Goal: Transaction & Acquisition: Book appointment/travel/reservation

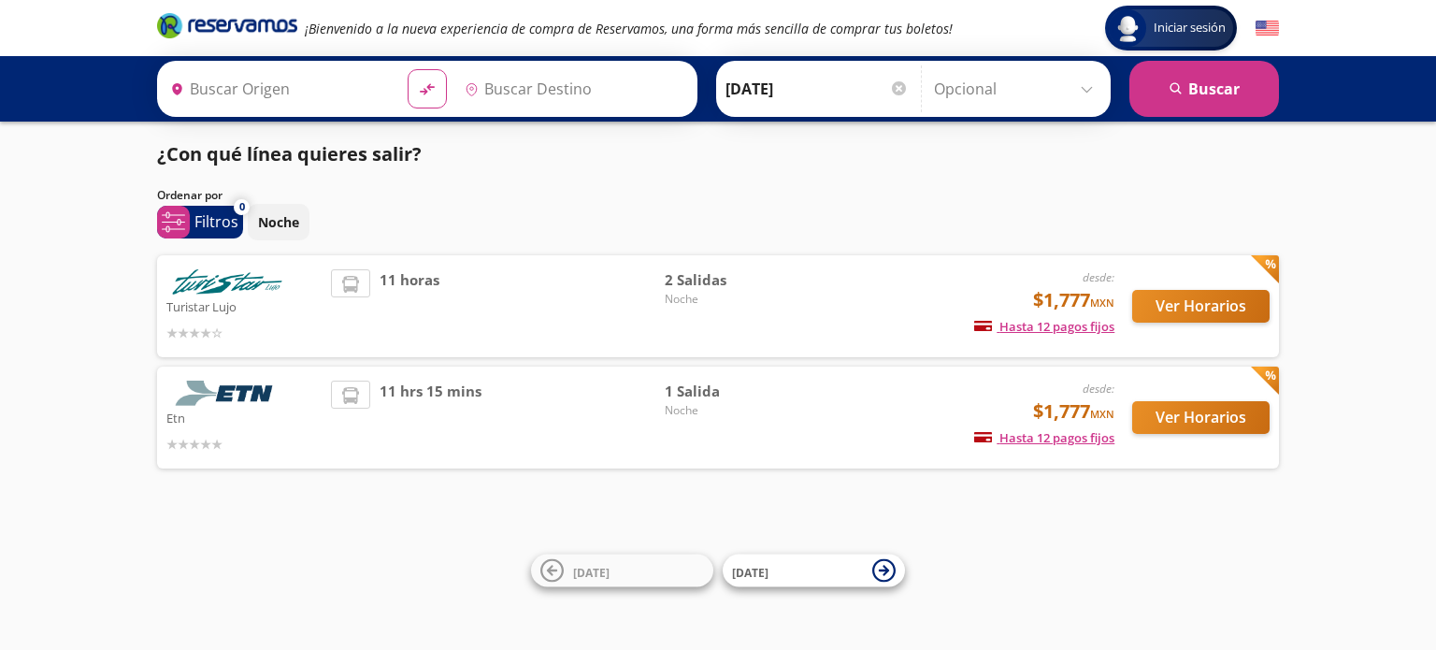
type input "Central Autobuses Capu, Puebla"
type input "Central Zapopan, Jalisco"
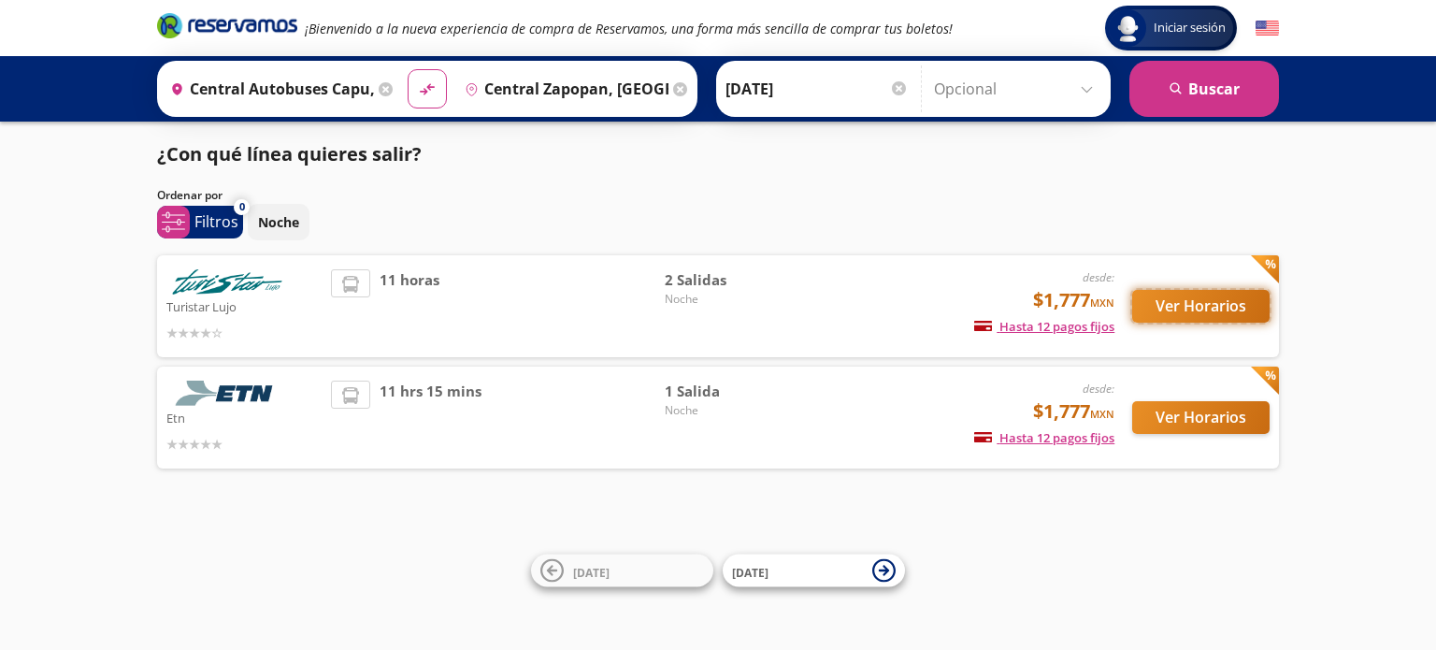
click at [1235, 315] on button "Ver Horarios" at bounding box center [1200, 306] width 137 height 33
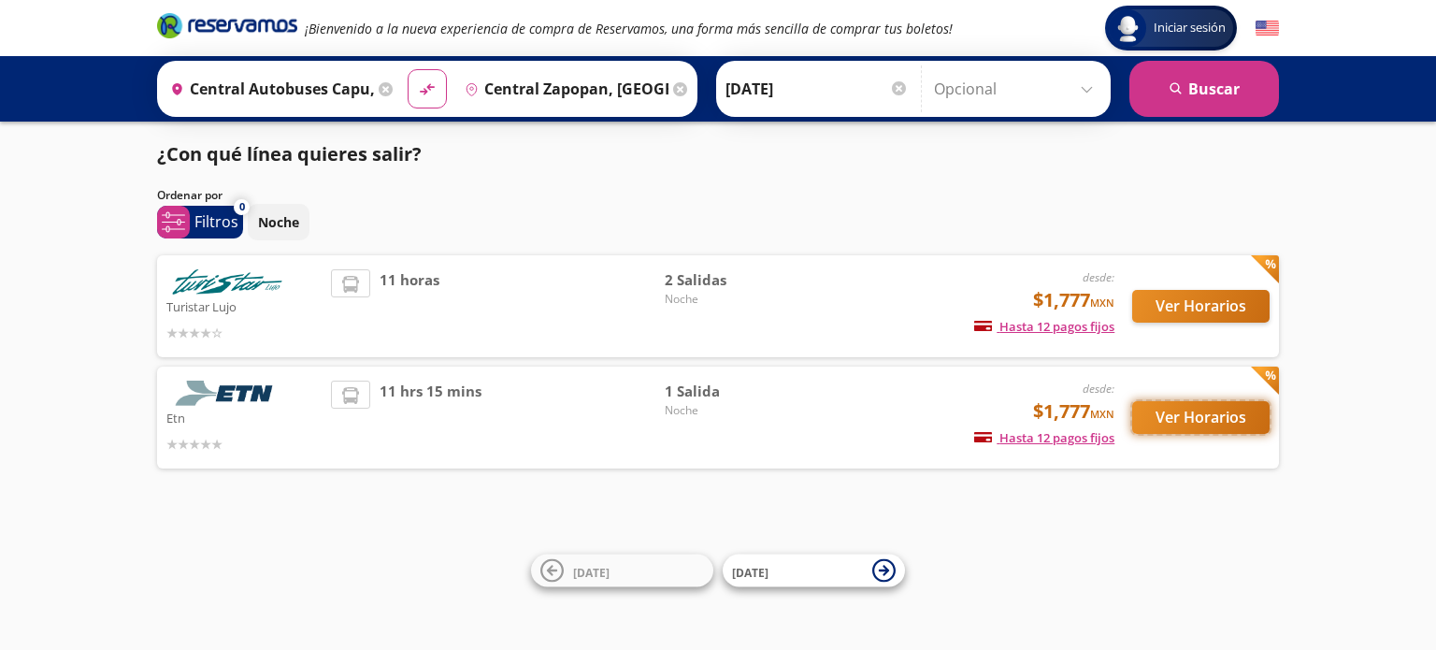
click at [1179, 423] on button "Ver Horarios" at bounding box center [1200, 417] width 137 height 33
click at [409, 257] on div "Turistar Lujo desde: $1,777 MXN Hasta 12 pagos fijos Pagos fijos en compras may…" at bounding box center [718, 306] width 1122 height 102
click at [414, 283] on span "11 horas" at bounding box center [409, 306] width 60 height 74
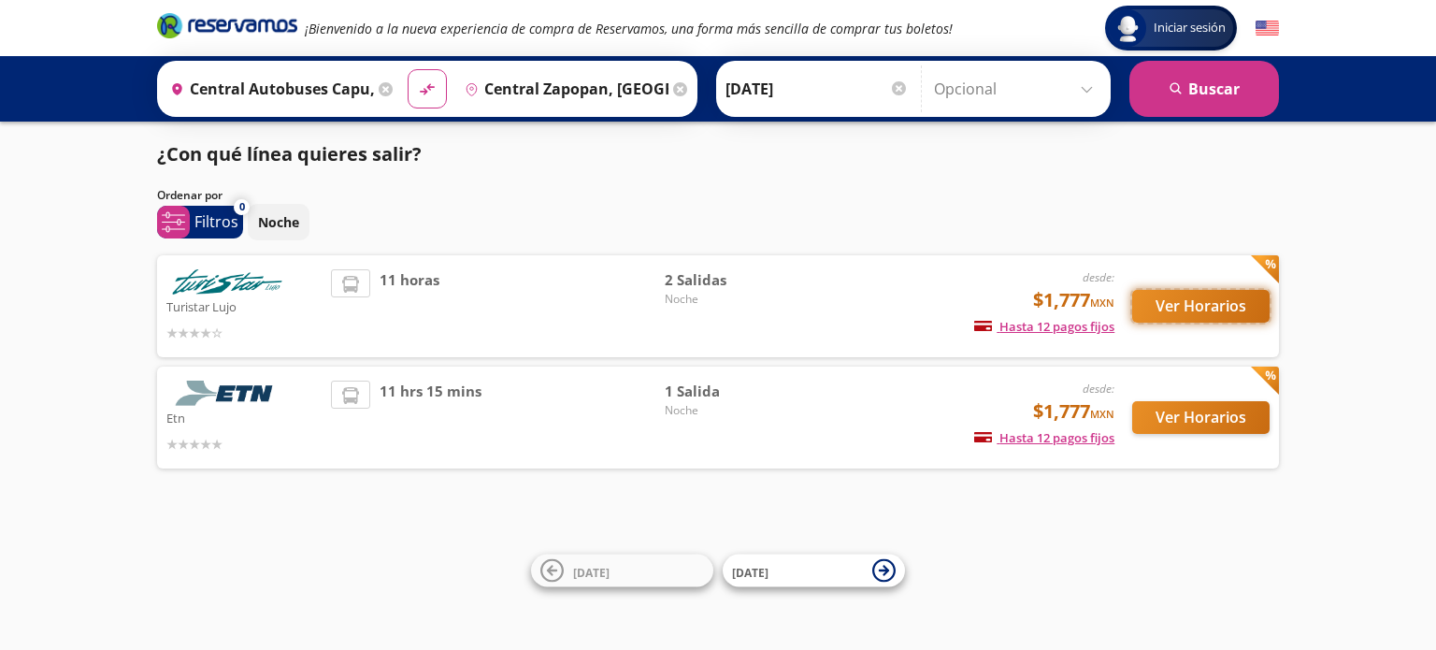
click at [1159, 306] on button "Ver Horarios" at bounding box center [1200, 306] width 137 height 33
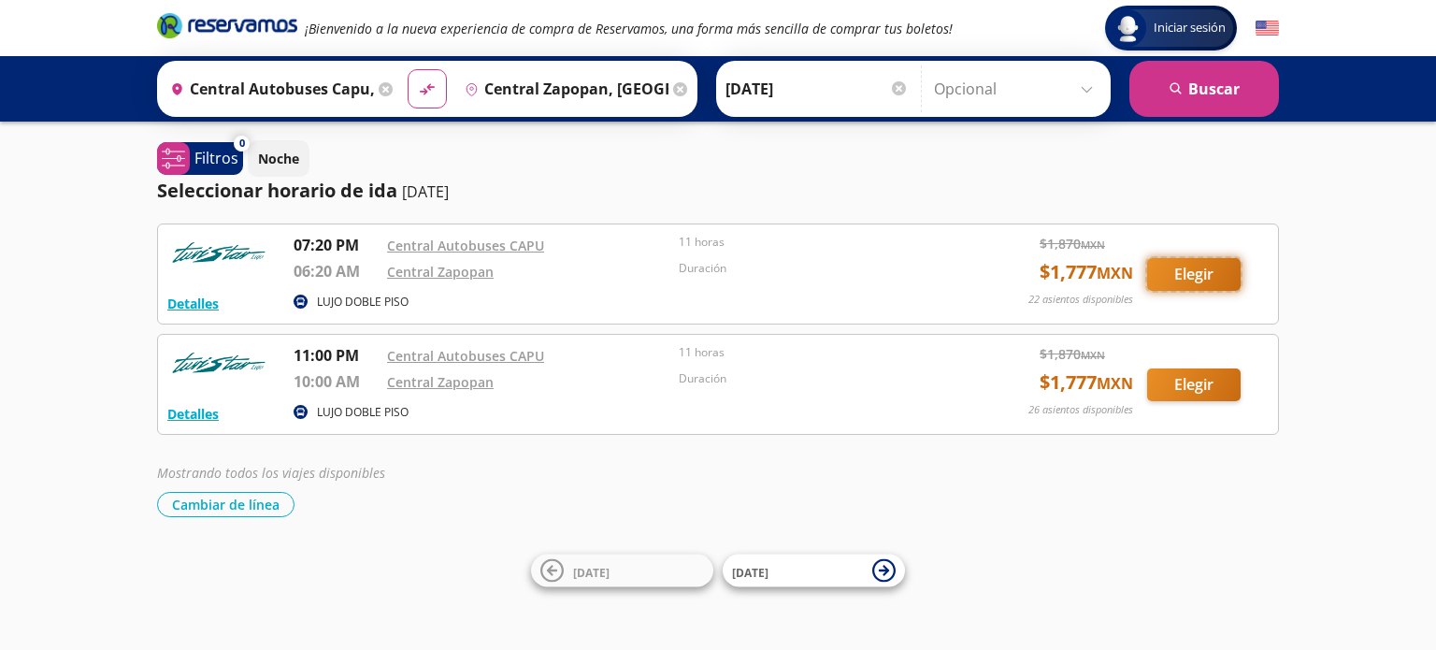
click at [1203, 264] on button "Elegir" at bounding box center [1193, 274] width 93 height 33
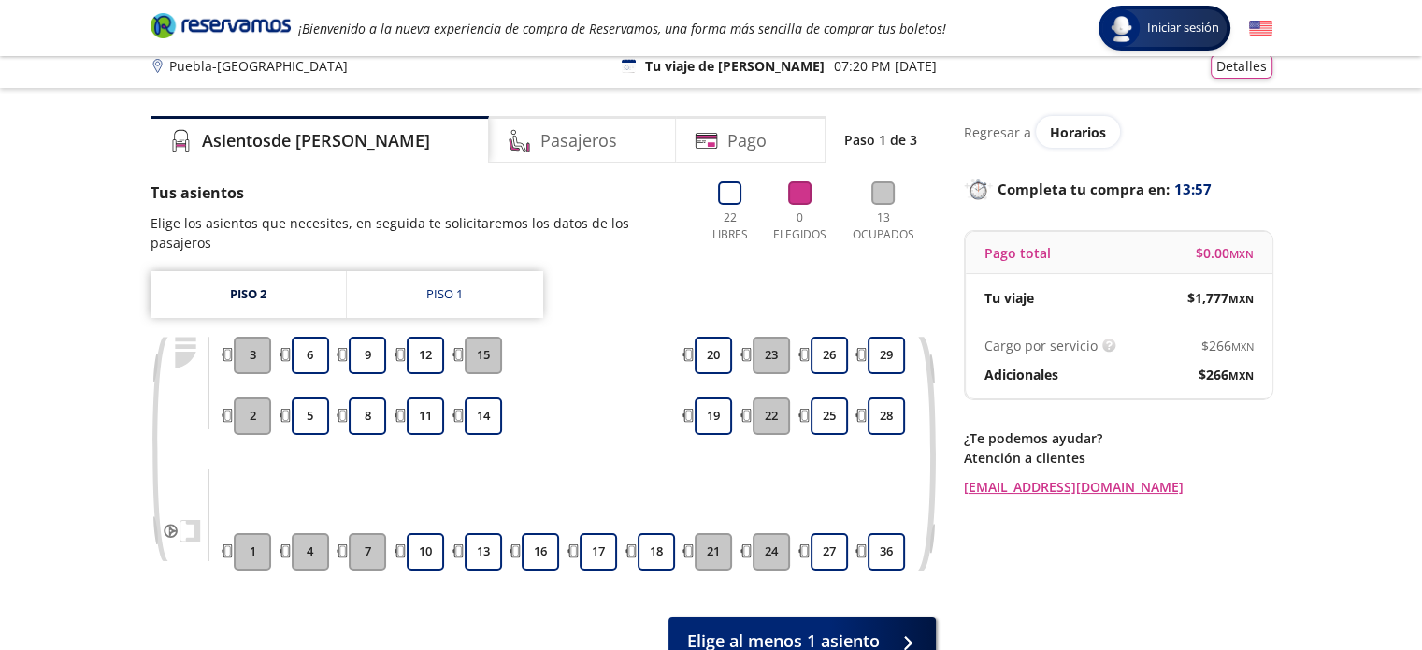
scroll to position [93, 0]
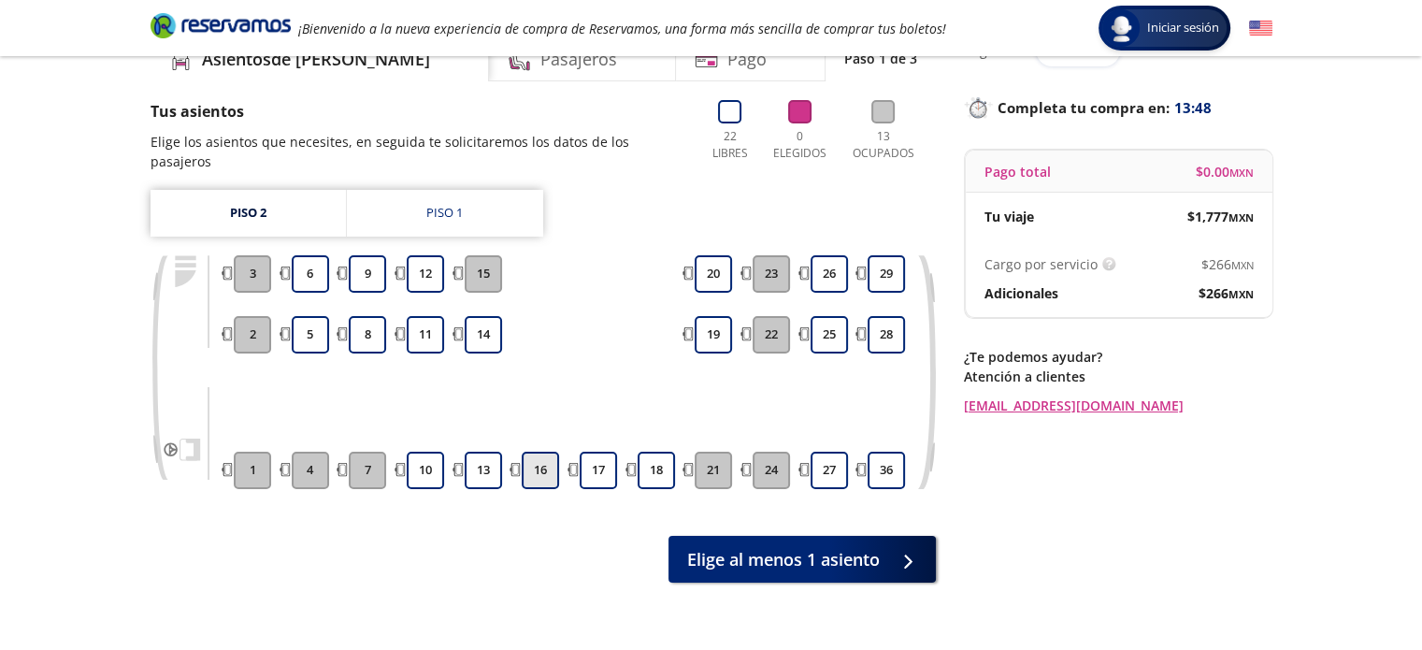
click at [531, 451] on button "16" at bounding box center [540, 469] width 37 height 37
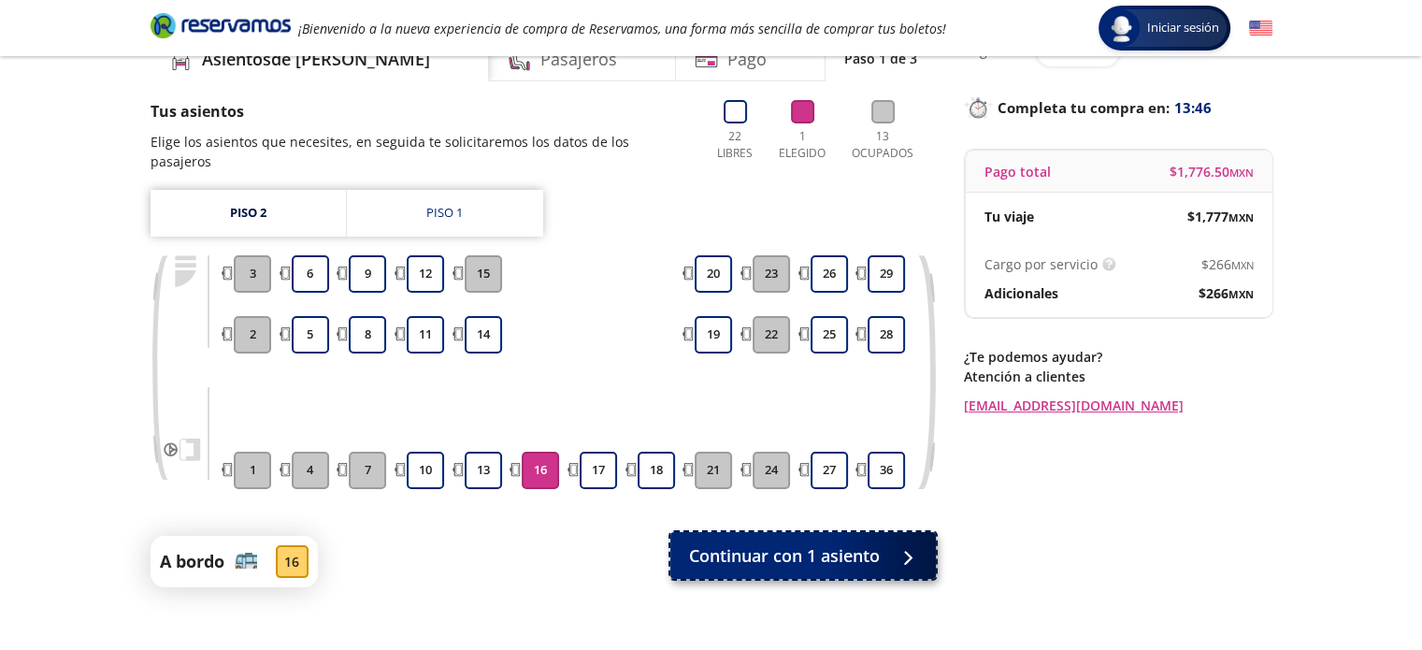
click at [761, 543] on span "Continuar con 1 asiento" at bounding box center [784, 555] width 191 height 25
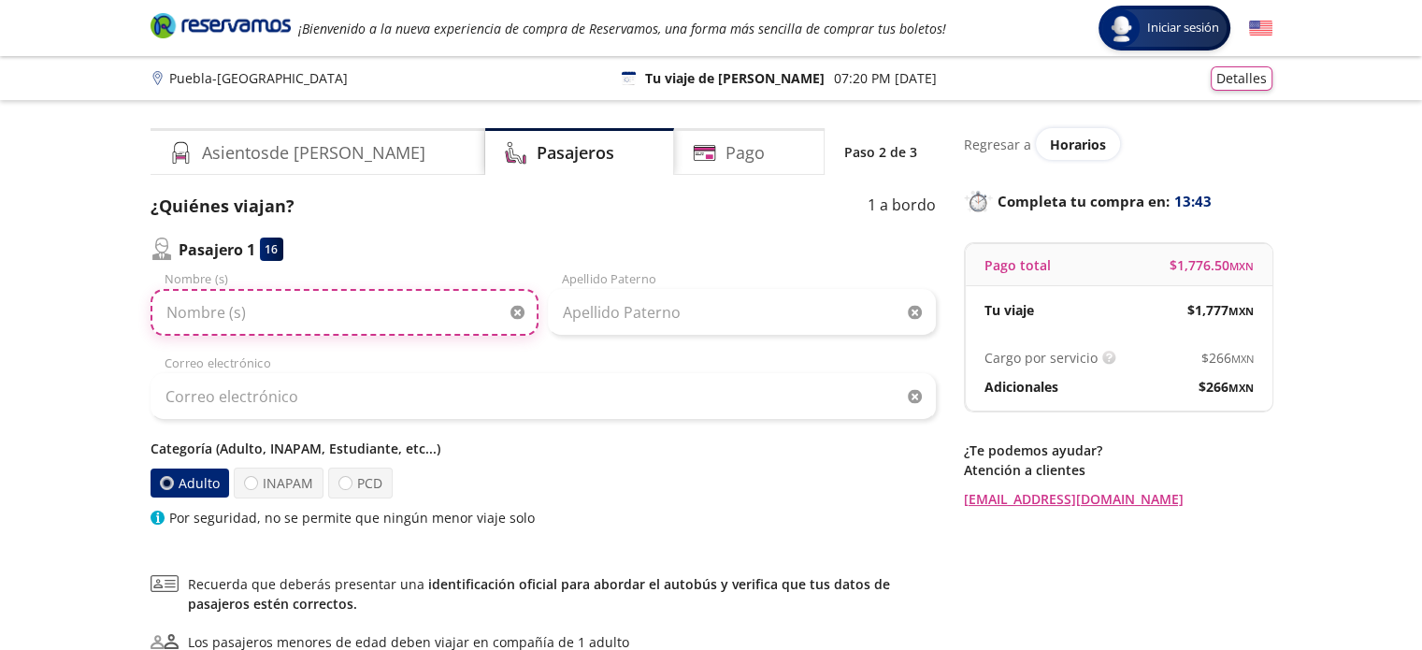
click at [429, 318] on input "Nombre (s)" at bounding box center [344, 312] width 388 height 47
type input "[PERSON_NAME]"
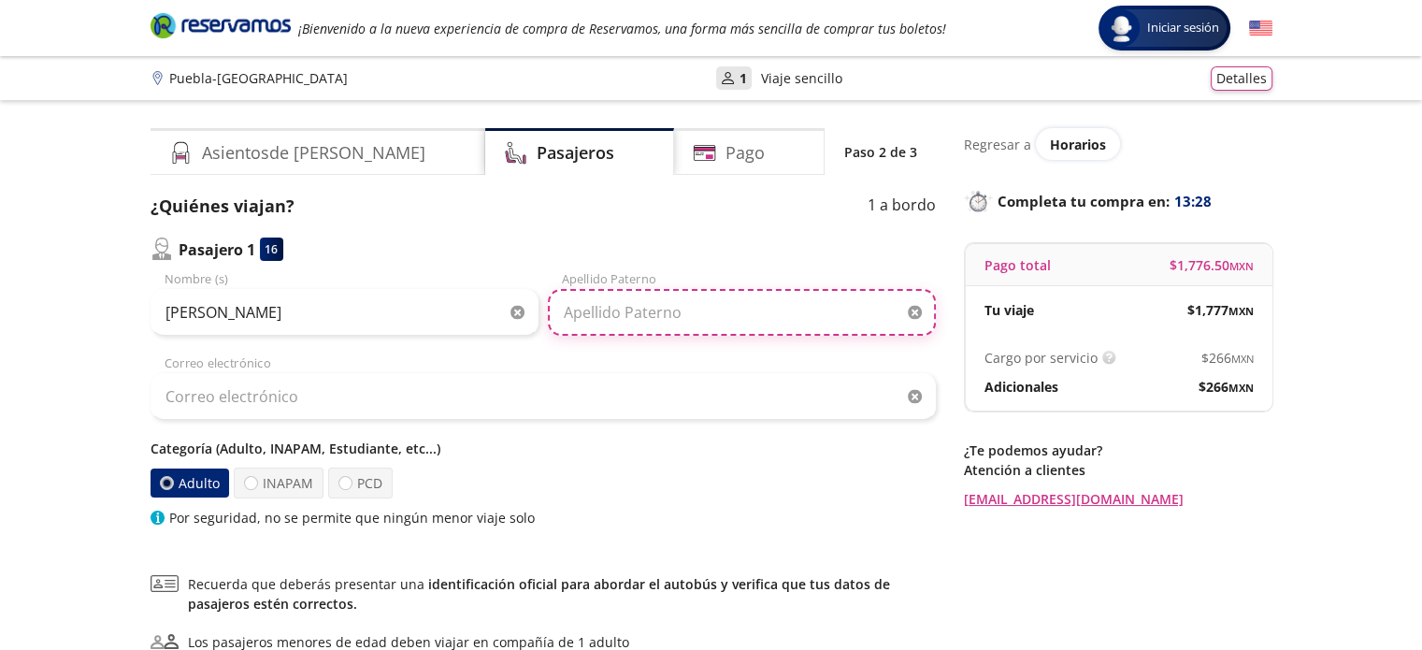
click at [639, 306] on input "Apellido Paterno" at bounding box center [742, 312] width 388 height 47
type input "molina rodriguez"
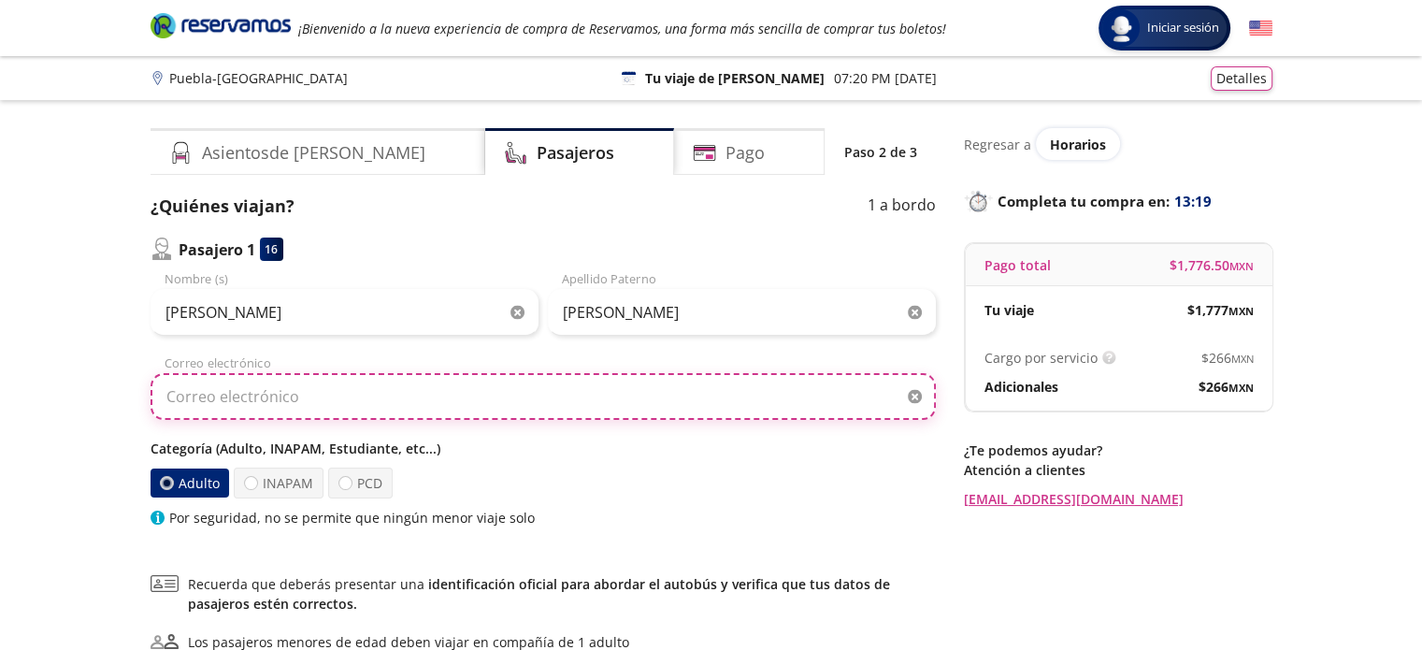
click at [301, 405] on input "Correo electrónico" at bounding box center [542, 396] width 785 height 47
type input "com"
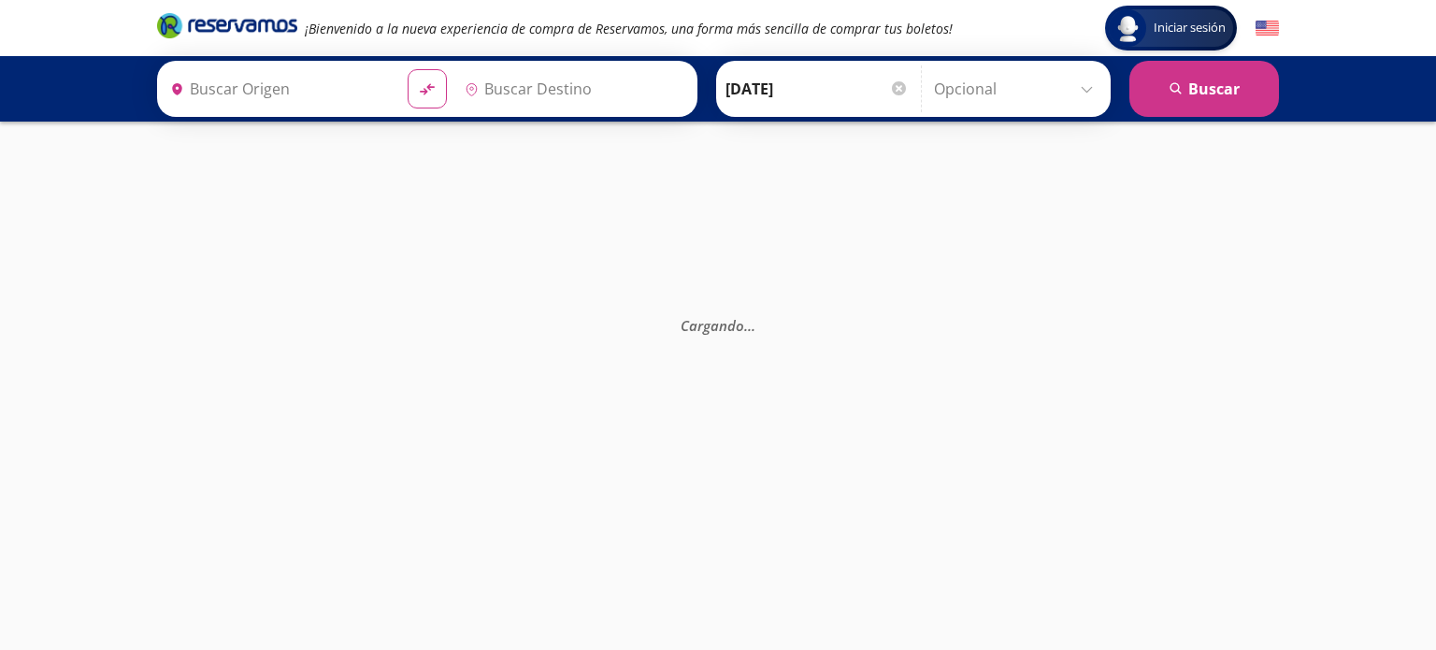
type input "Central Autobuses Capu, Puebla"
type input "Central Zapopan, Jalisco"
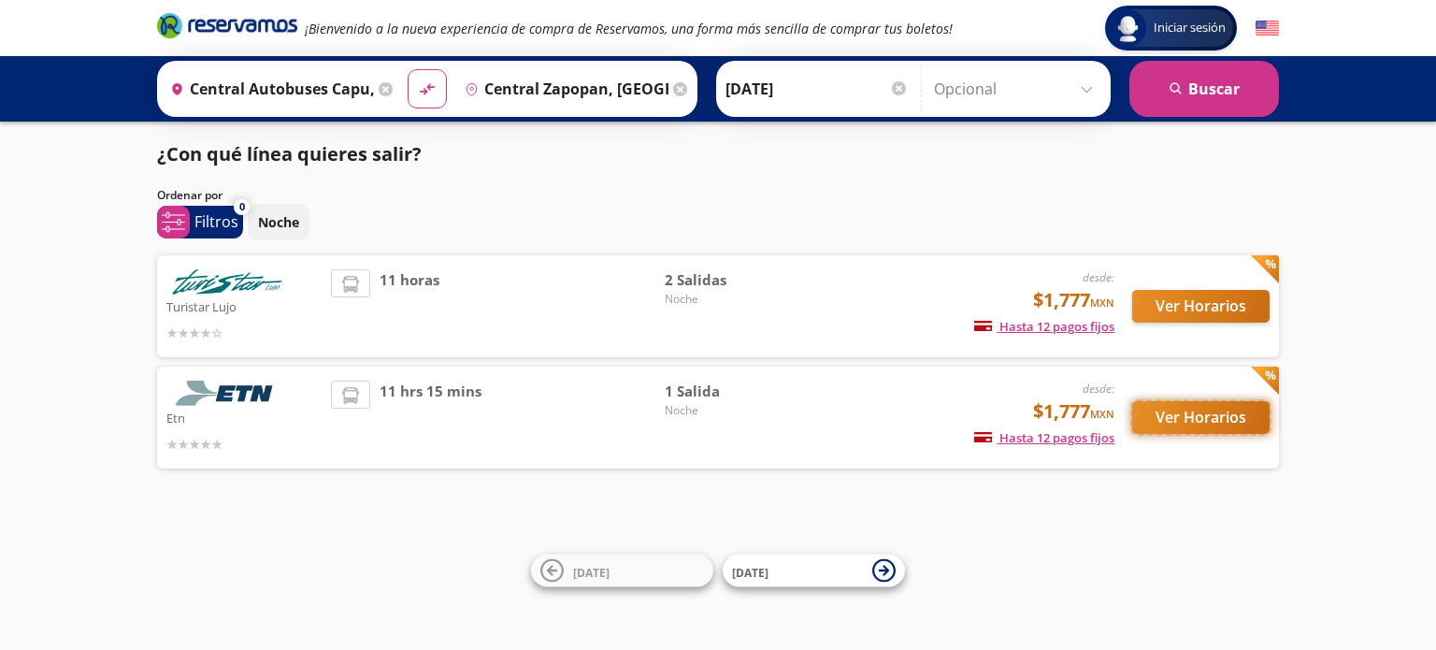
click at [1227, 429] on button "Ver Horarios" at bounding box center [1200, 417] width 137 height 33
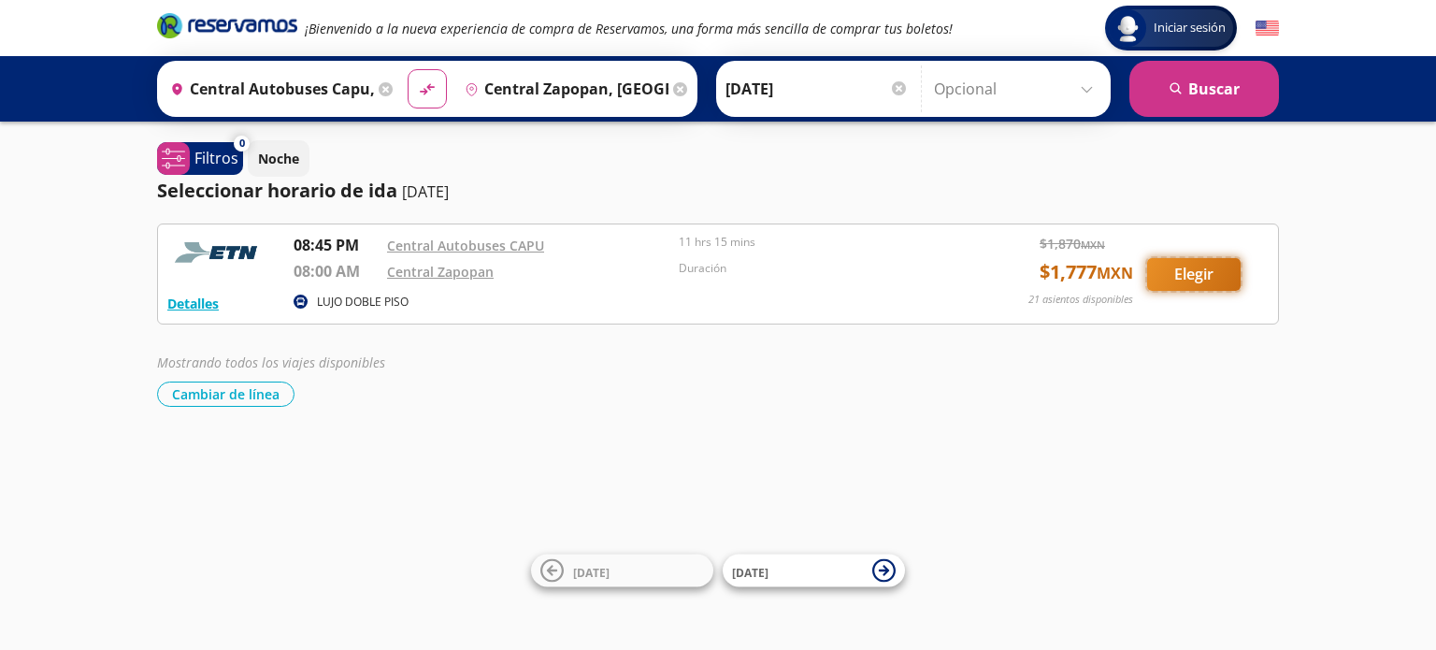
click at [1180, 269] on button "Elegir" at bounding box center [1193, 274] width 93 height 33
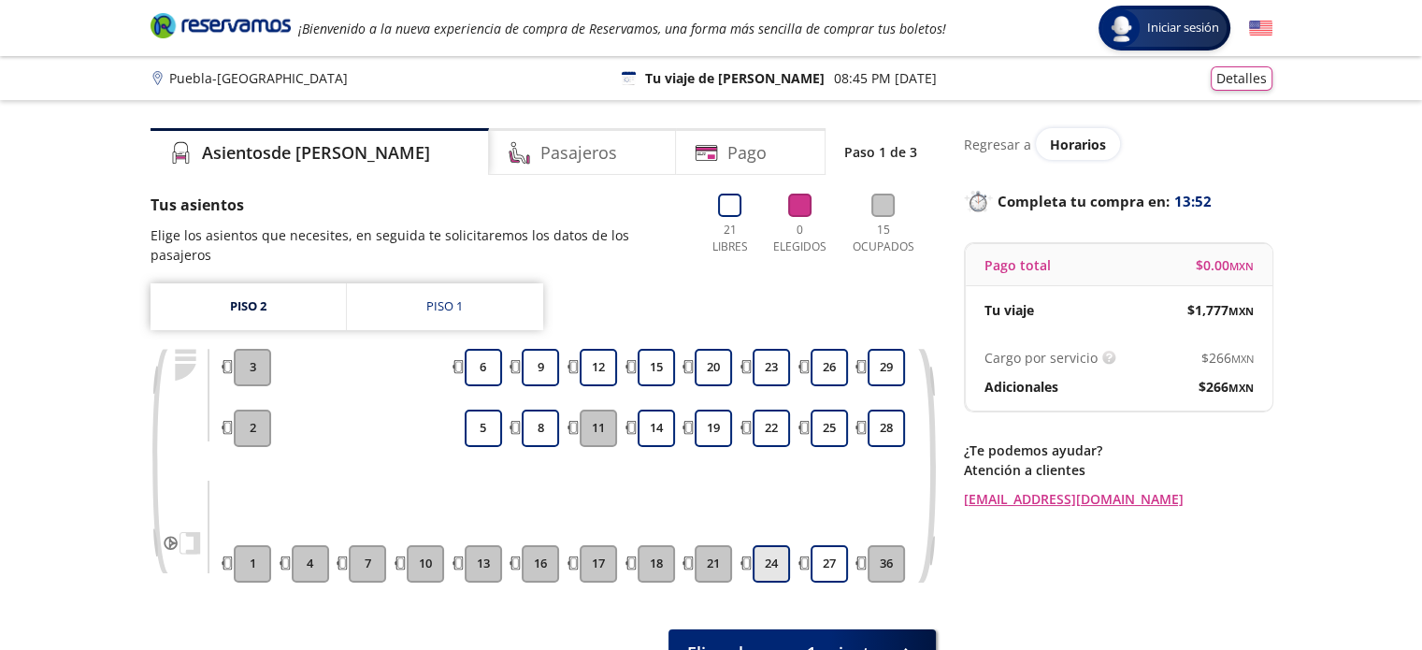
click at [788, 545] on button "24" at bounding box center [770, 563] width 37 height 37
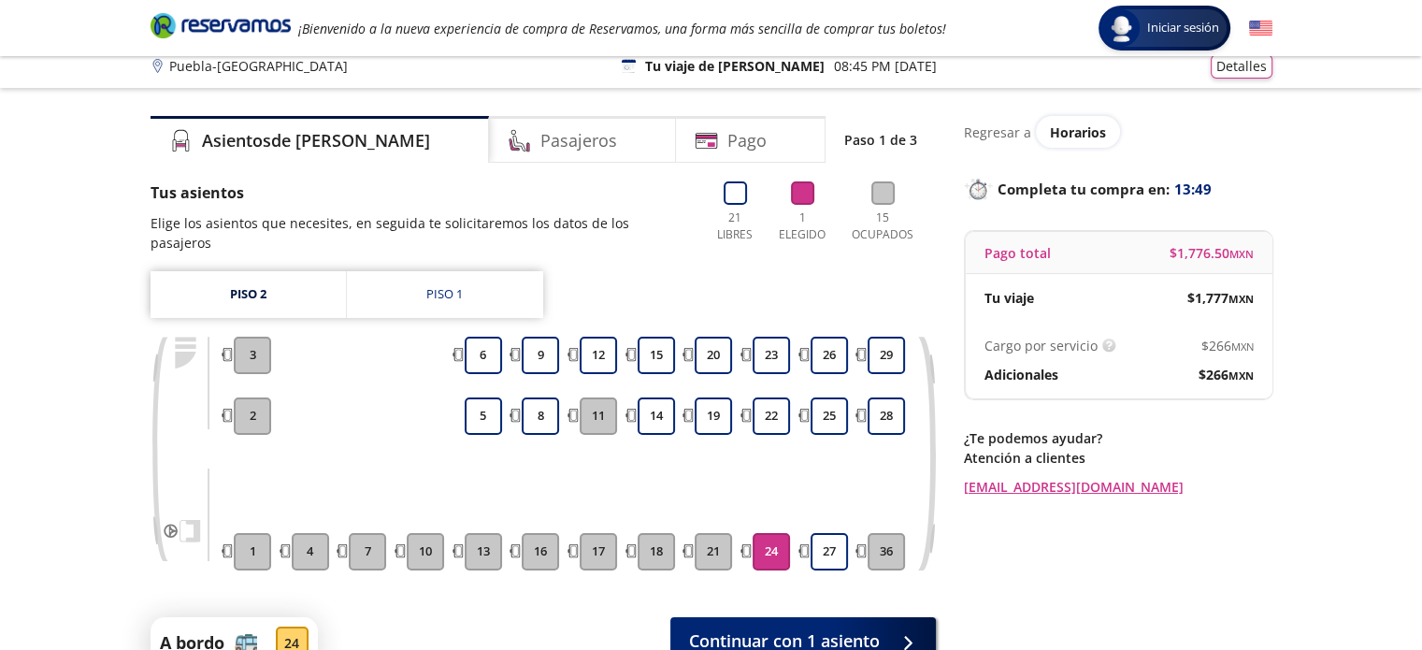
scroll to position [151, 0]
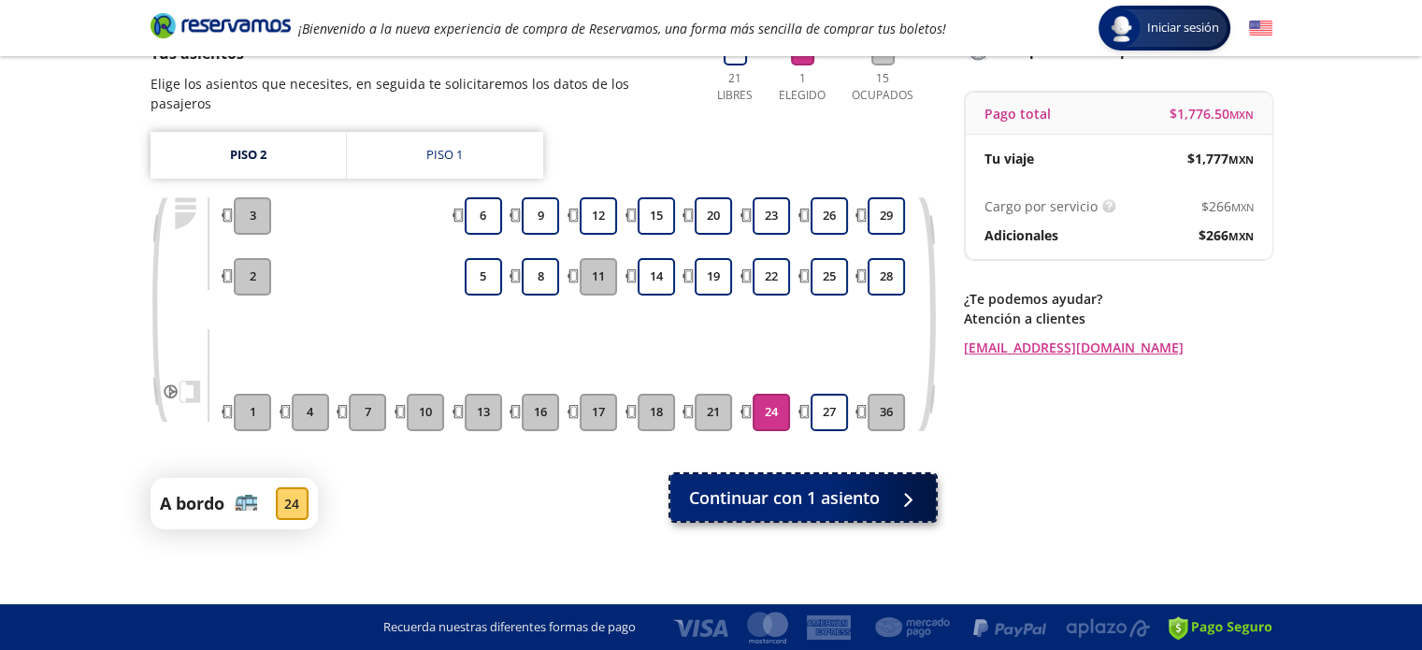
click at [812, 486] on span "Continuar con 1 asiento" at bounding box center [784, 497] width 191 height 25
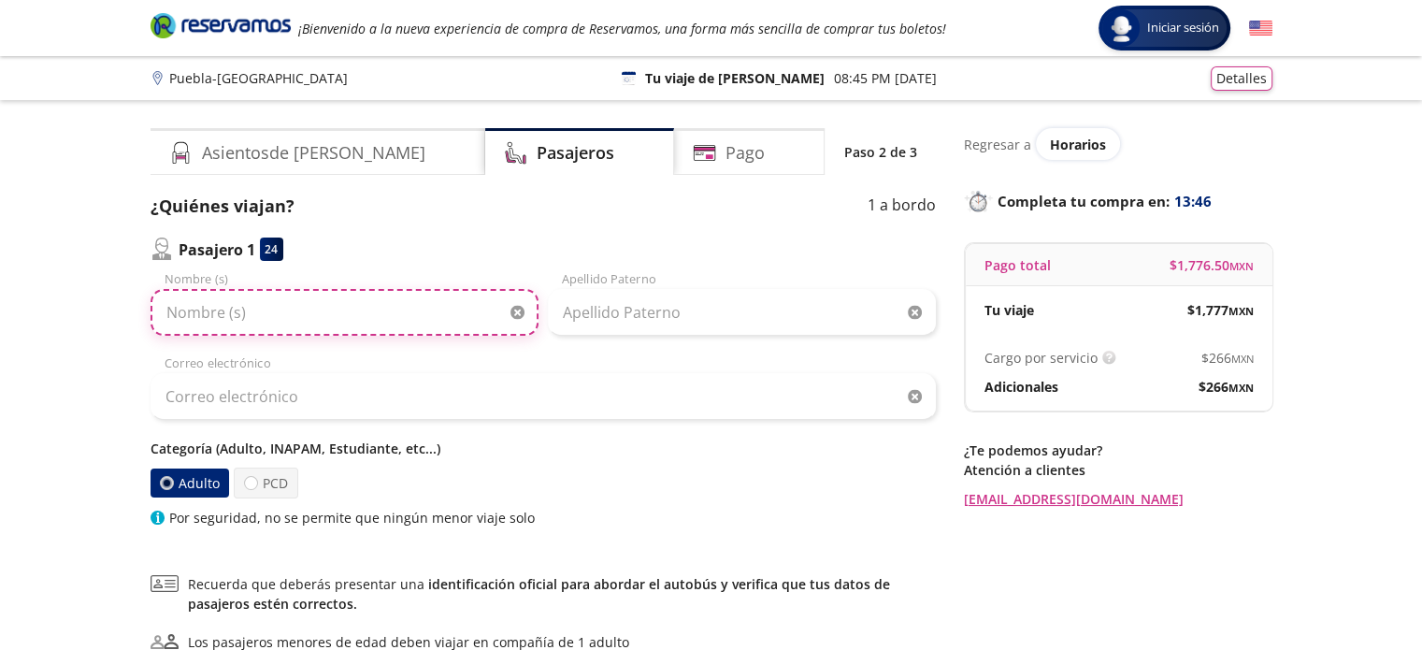
drag, startPoint x: 258, startPoint y: 293, endPoint x: 229, endPoint y: 280, distance: 31.4
click at [257, 293] on input "Nombre (s)" at bounding box center [344, 312] width 388 height 47
type input "[PERSON_NAME]"
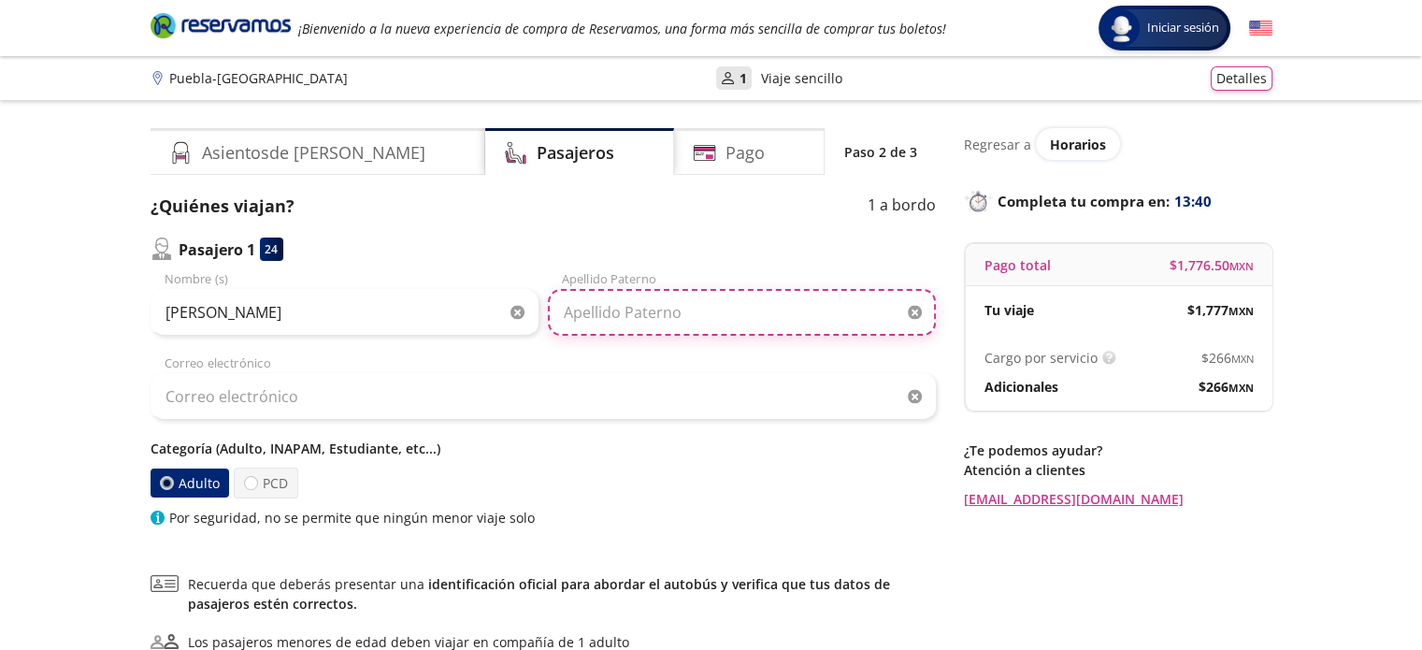
click at [704, 302] on input "Apellido Paterno" at bounding box center [742, 312] width 388 height 47
type input "[PERSON_NAME]"
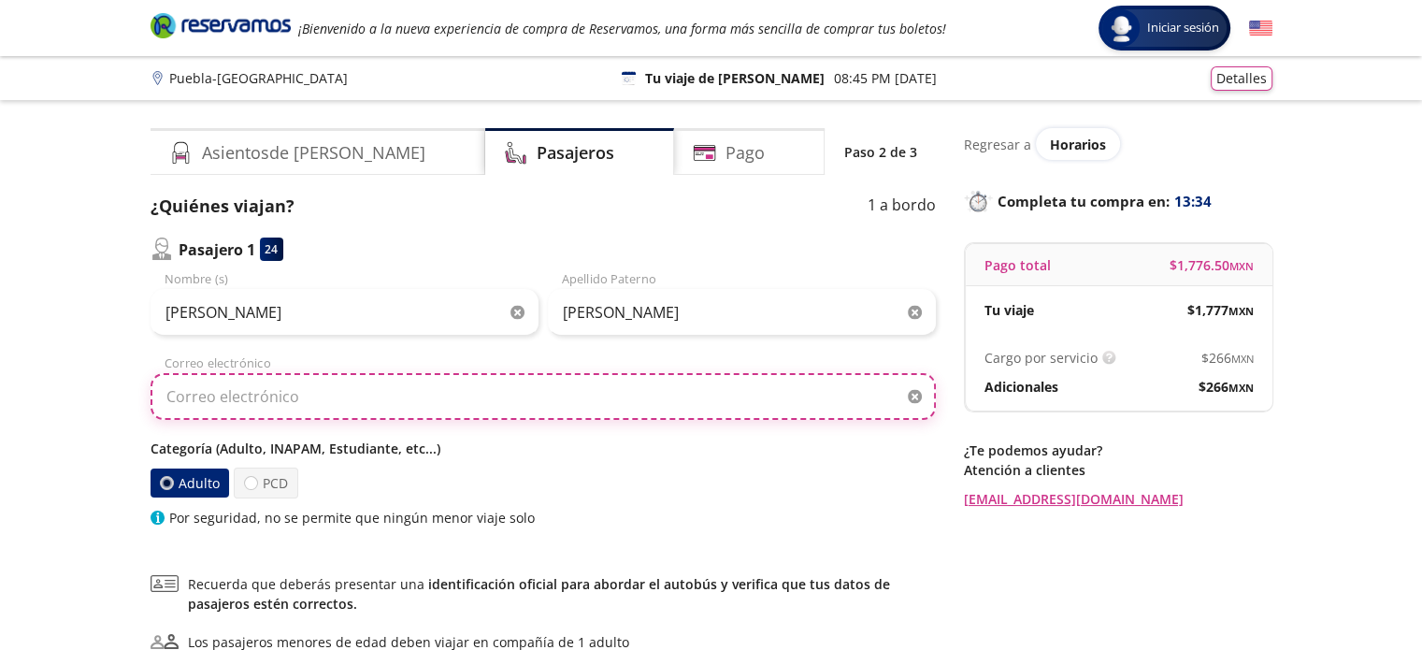
click at [604, 388] on input "Correo electrónico" at bounding box center [542, 396] width 785 height 47
drag, startPoint x: 358, startPoint y: 406, endPoint x: 44, endPoint y: 378, distance: 315.3
click at [48, 379] on div "Group 9 Created with Sketch. Datos para la compra Puebla - Guadalajara Iniciar …" at bounding box center [711, 433] width 1422 height 866
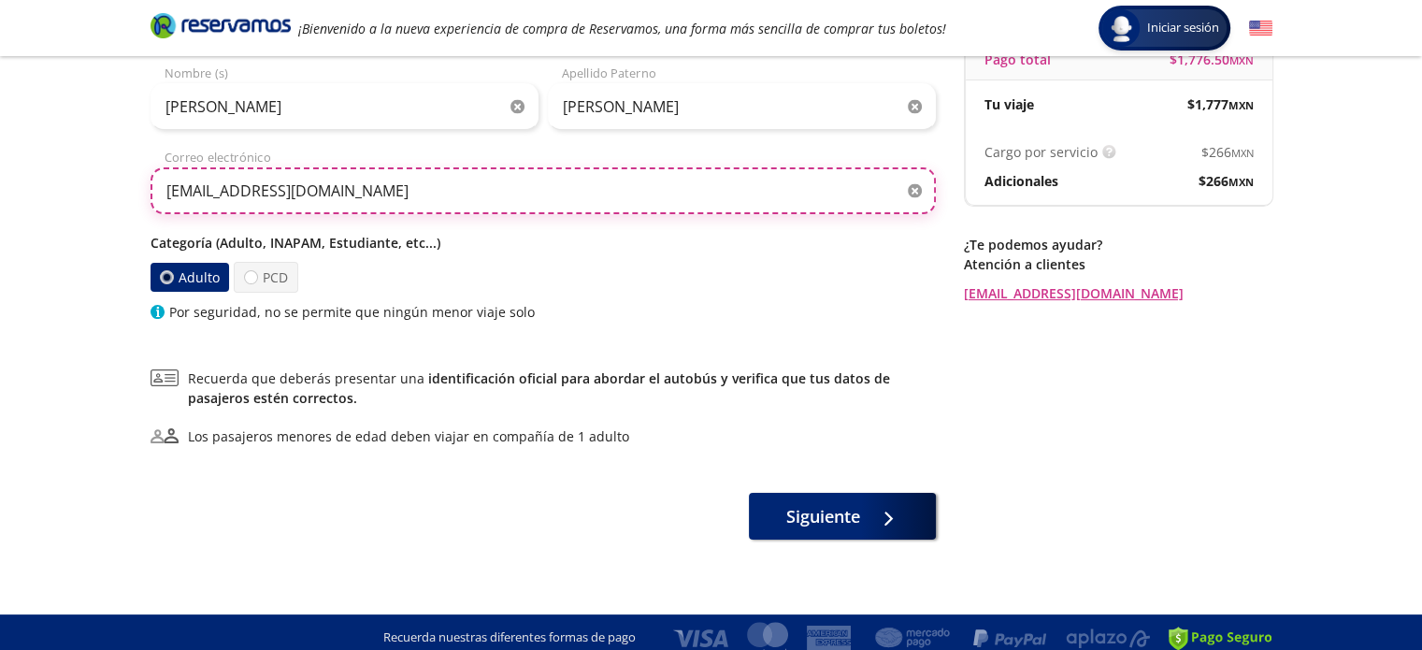
scroll to position [216, 0]
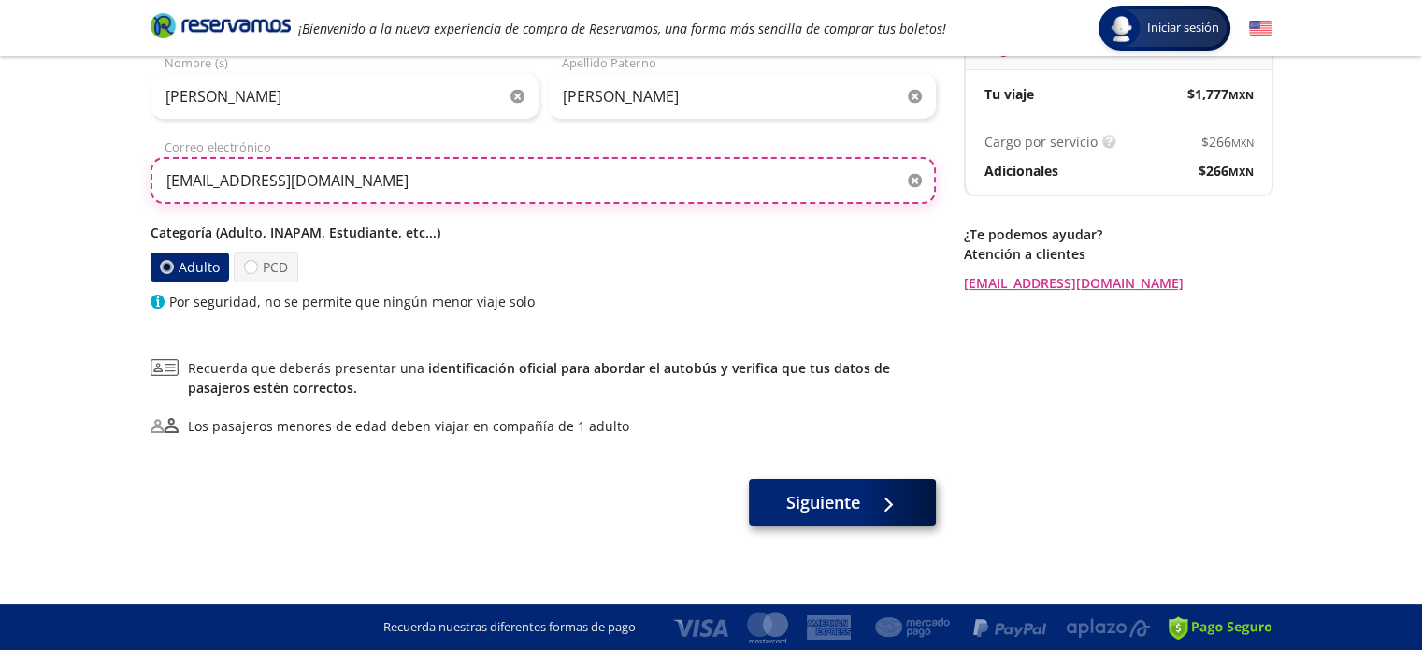
type input "[EMAIL_ADDRESS][DOMAIN_NAME]"
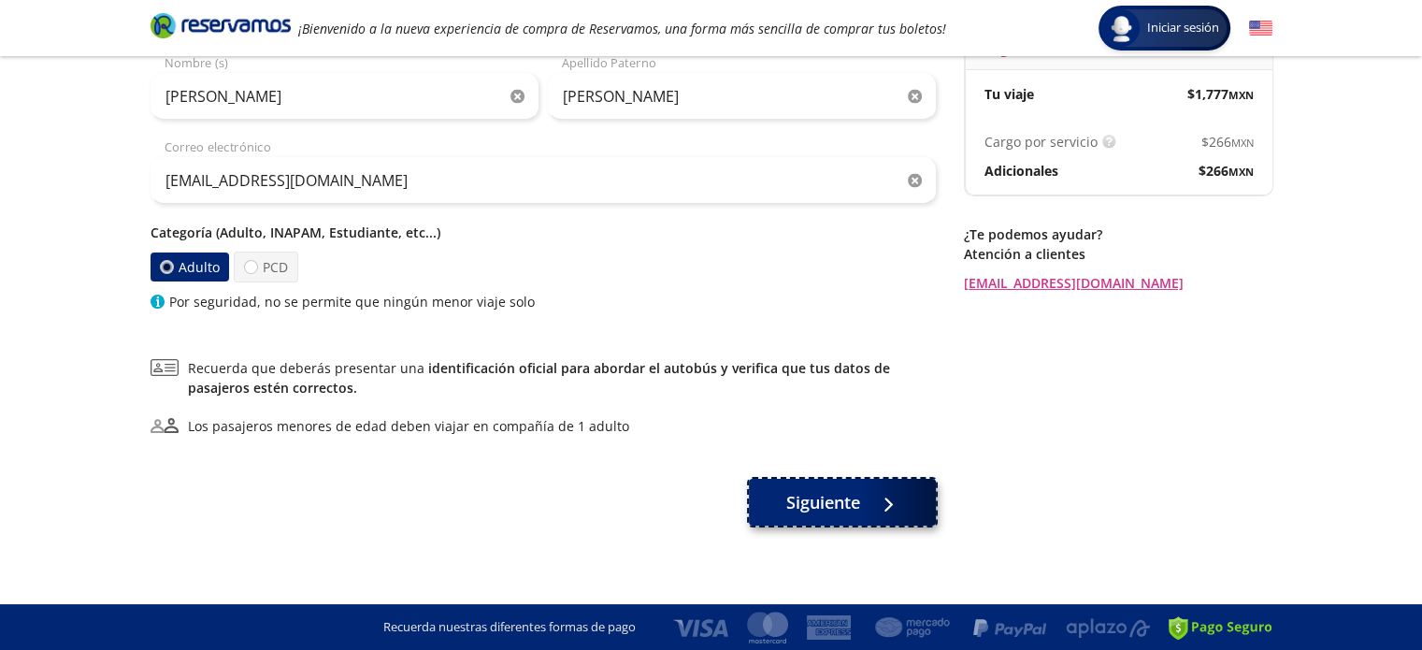
click at [831, 497] on span "Siguiente" at bounding box center [823, 502] width 74 height 25
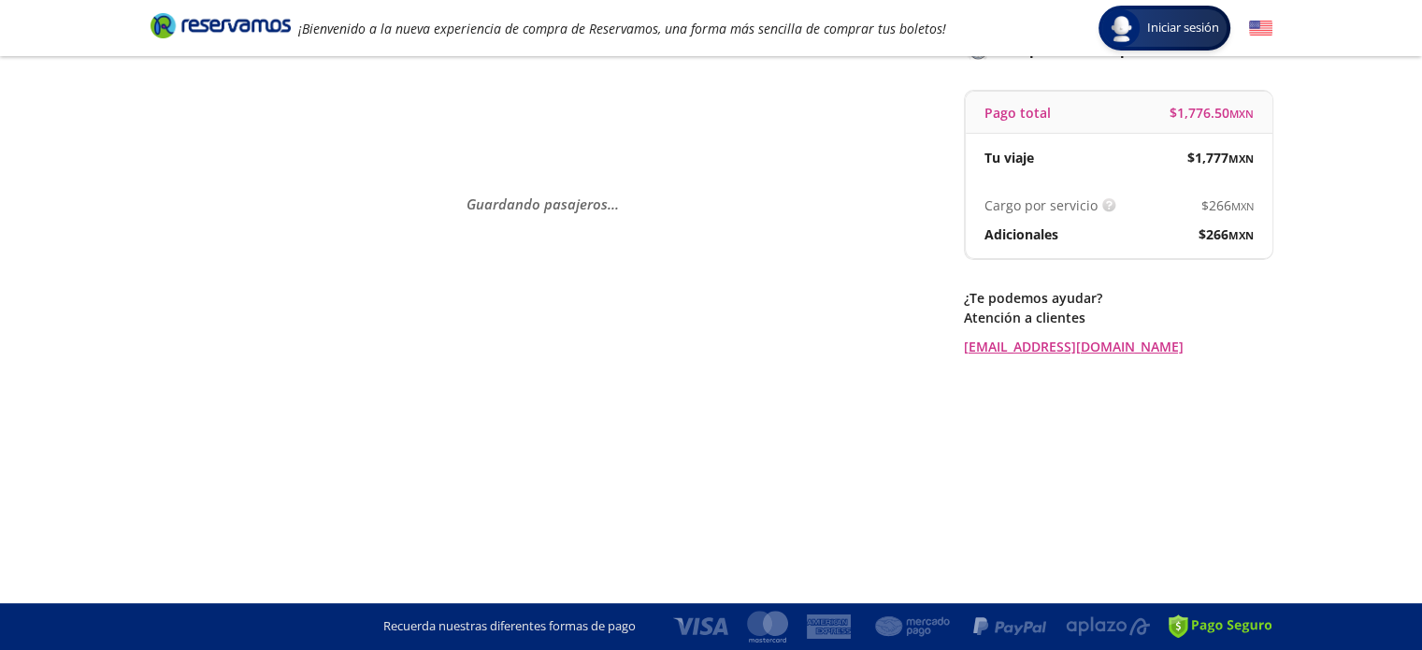
scroll to position [0, 0]
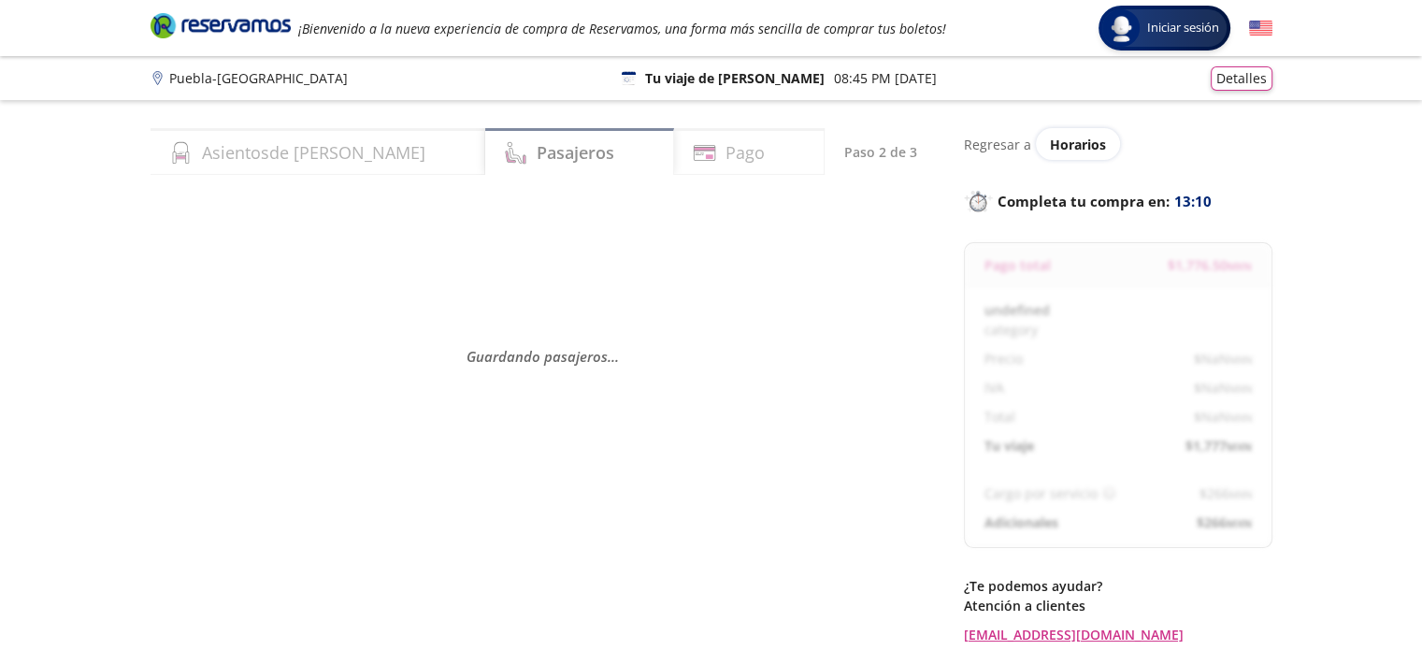
select select "MX"
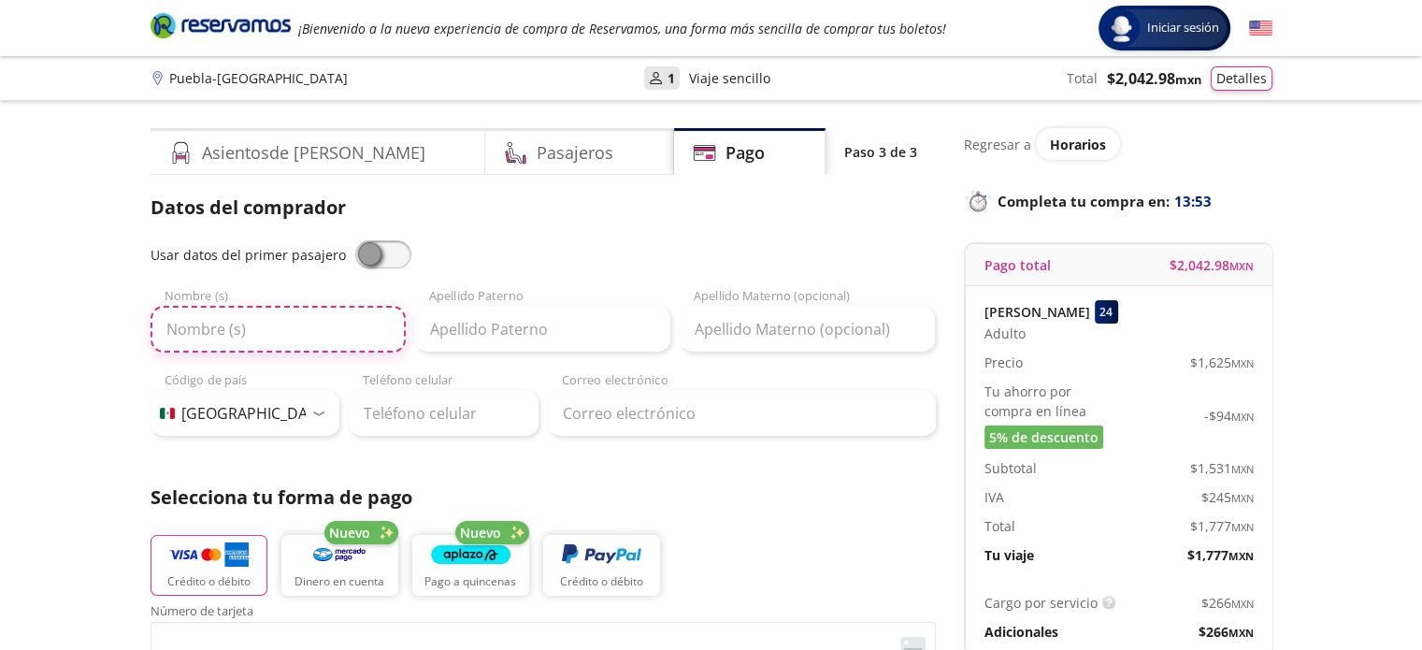
click at [283, 334] on input "Nombre (s)" at bounding box center [277, 329] width 255 height 47
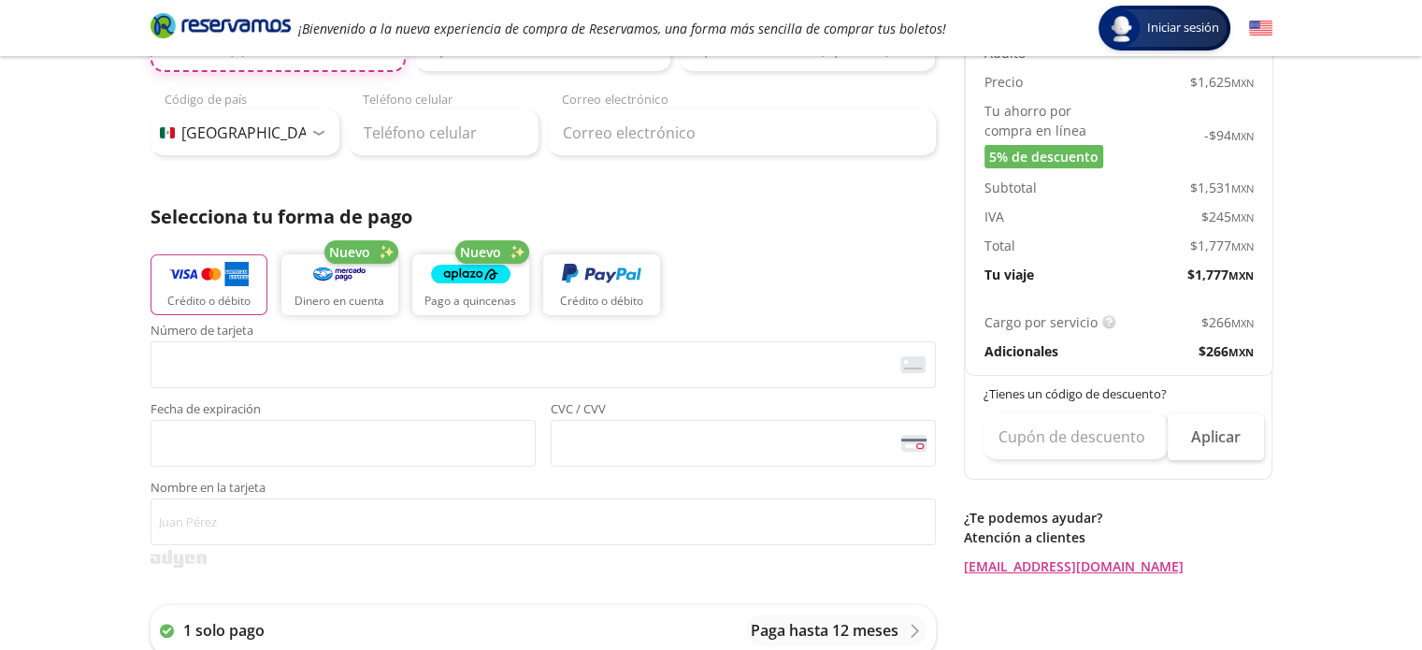
scroll to position [93, 0]
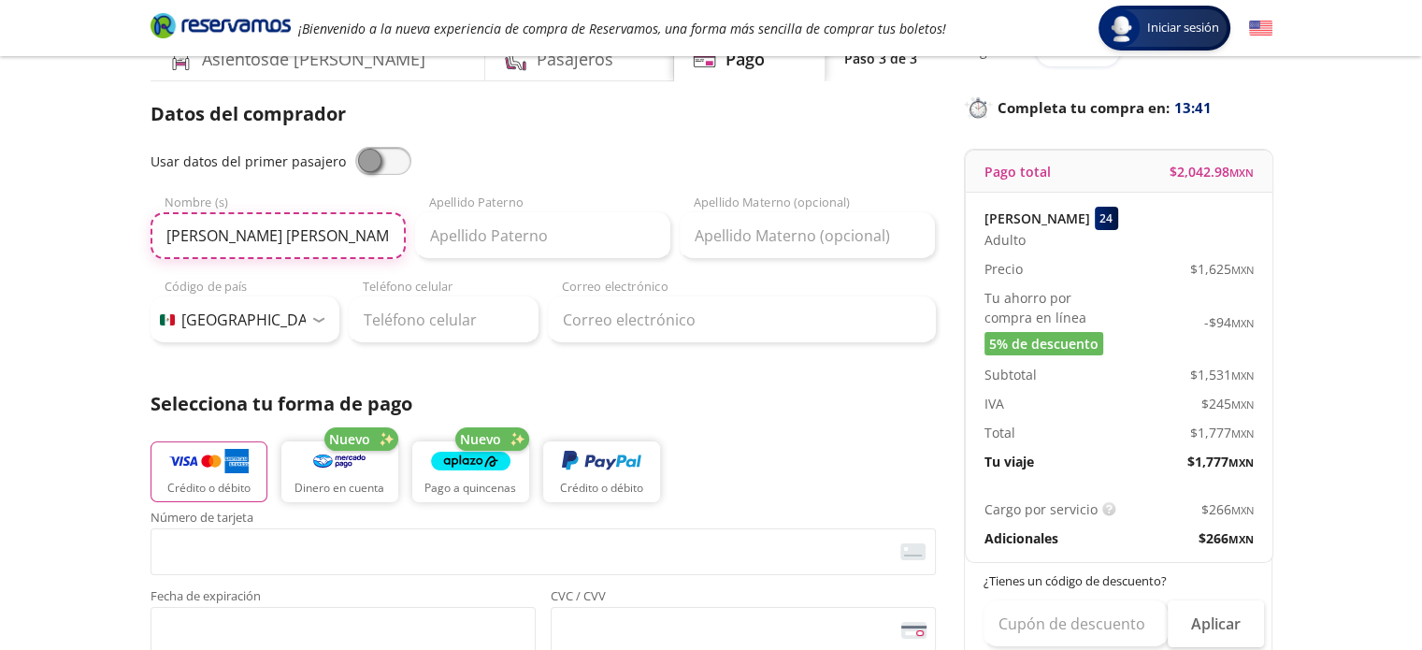
type input "[PERSON_NAME] [PERSON_NAME]"
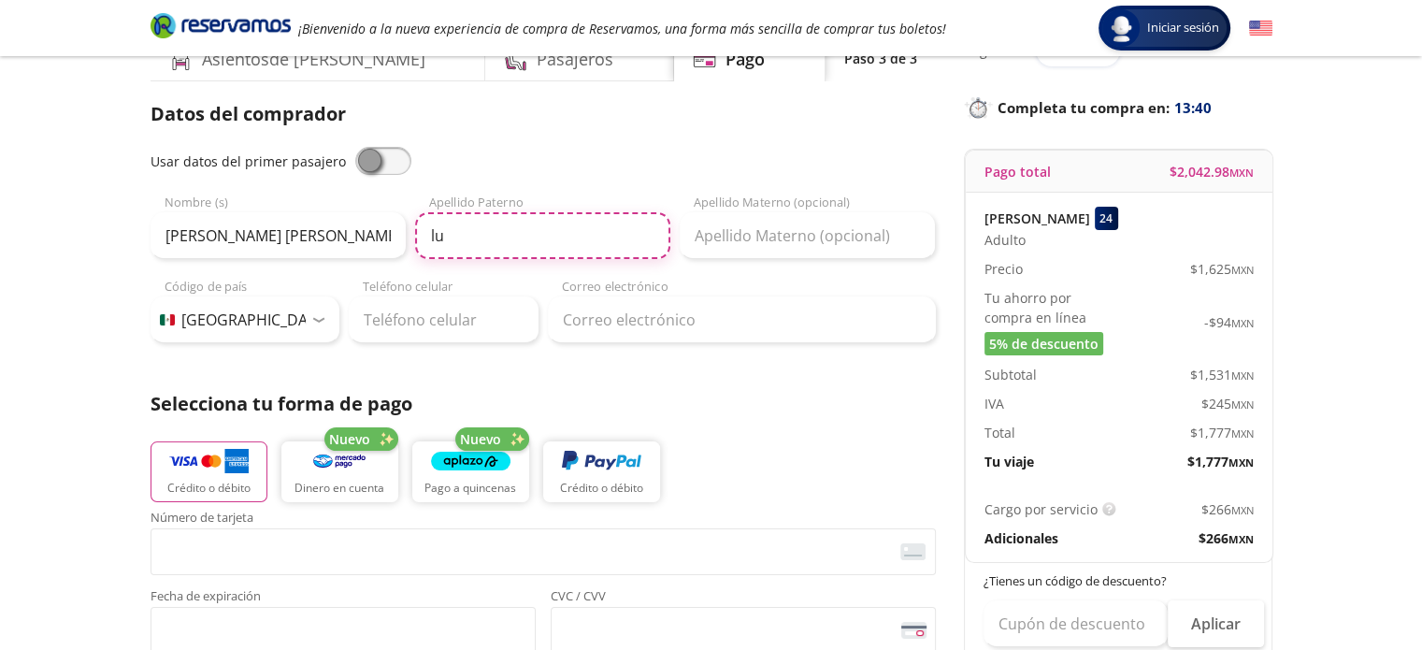
type input "lu"
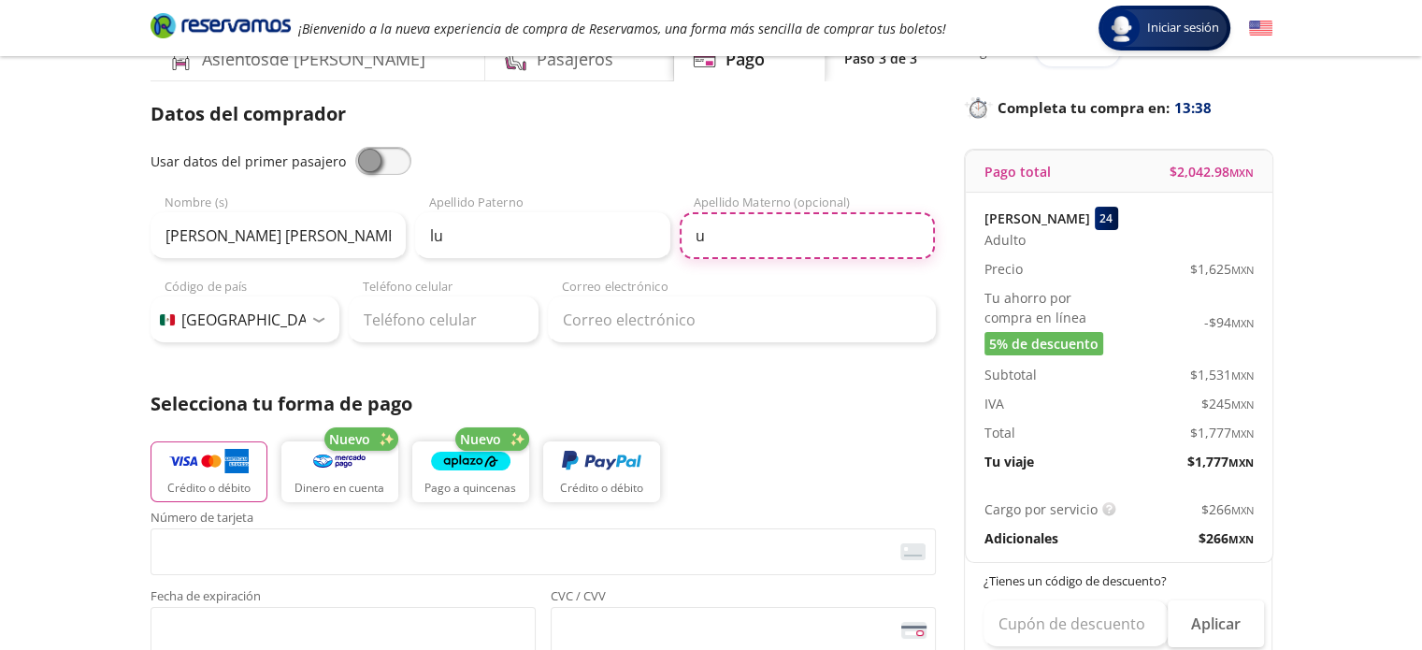
type input "u"
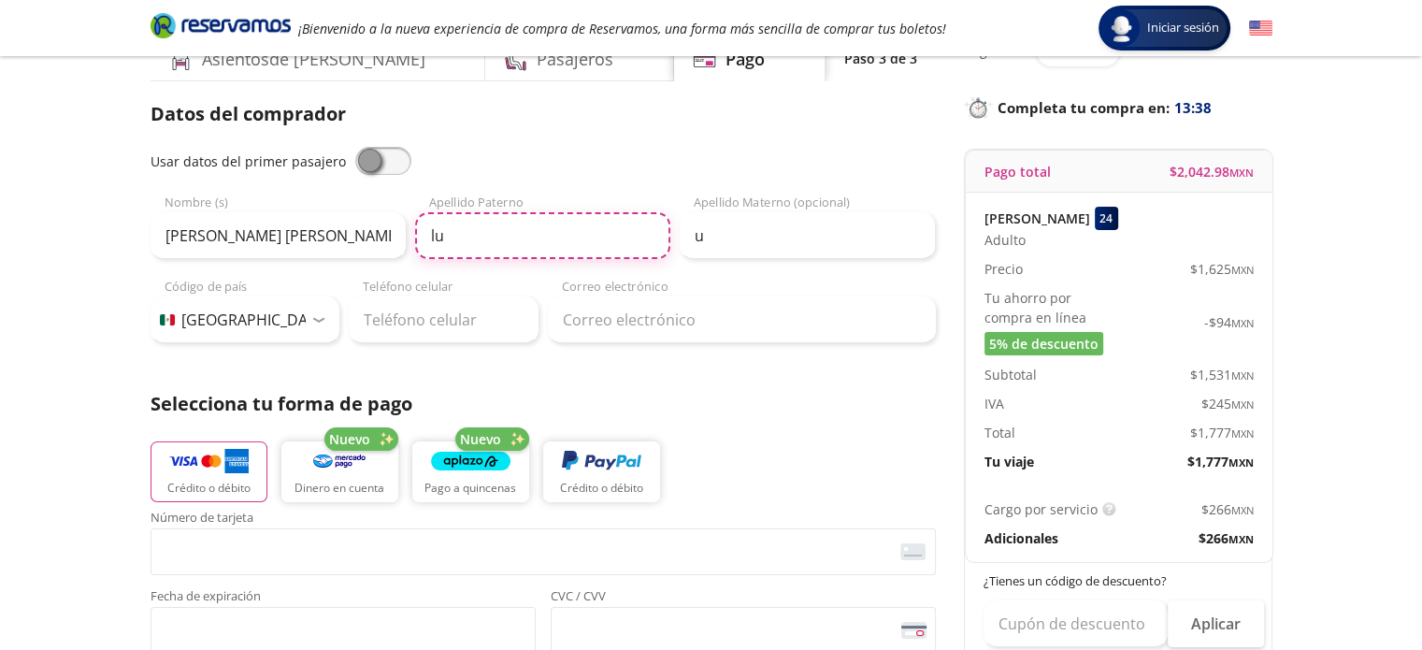
click at [451, 250] on input "lu" at bounding box center [542, 235] width 255 height 47
type input "luquin"
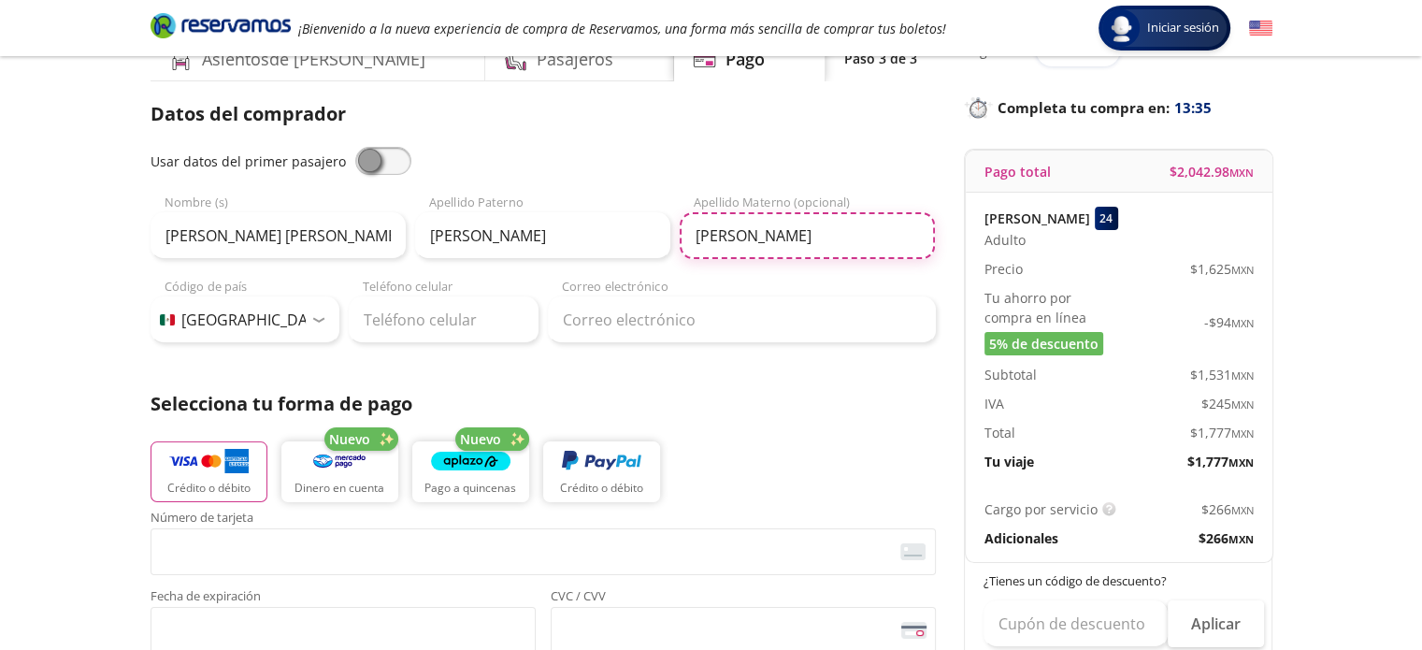
type input "zepeda"
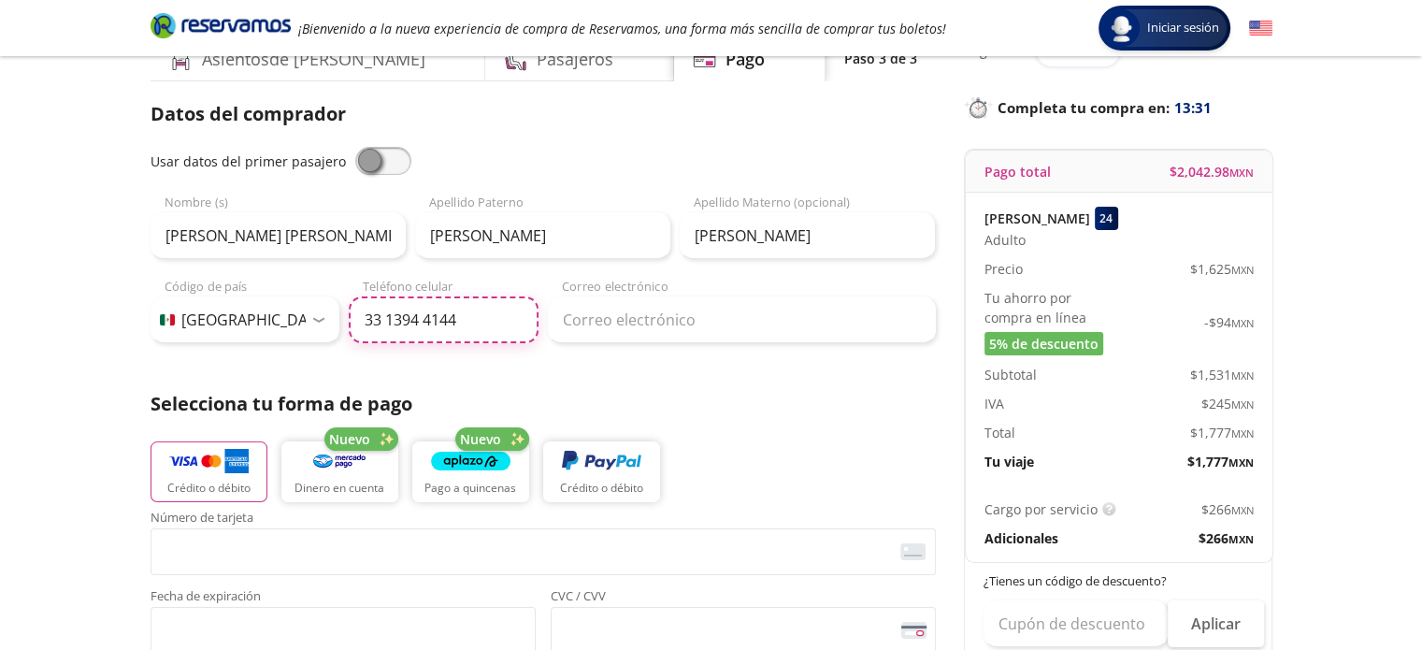
type input "33 1394 4144"
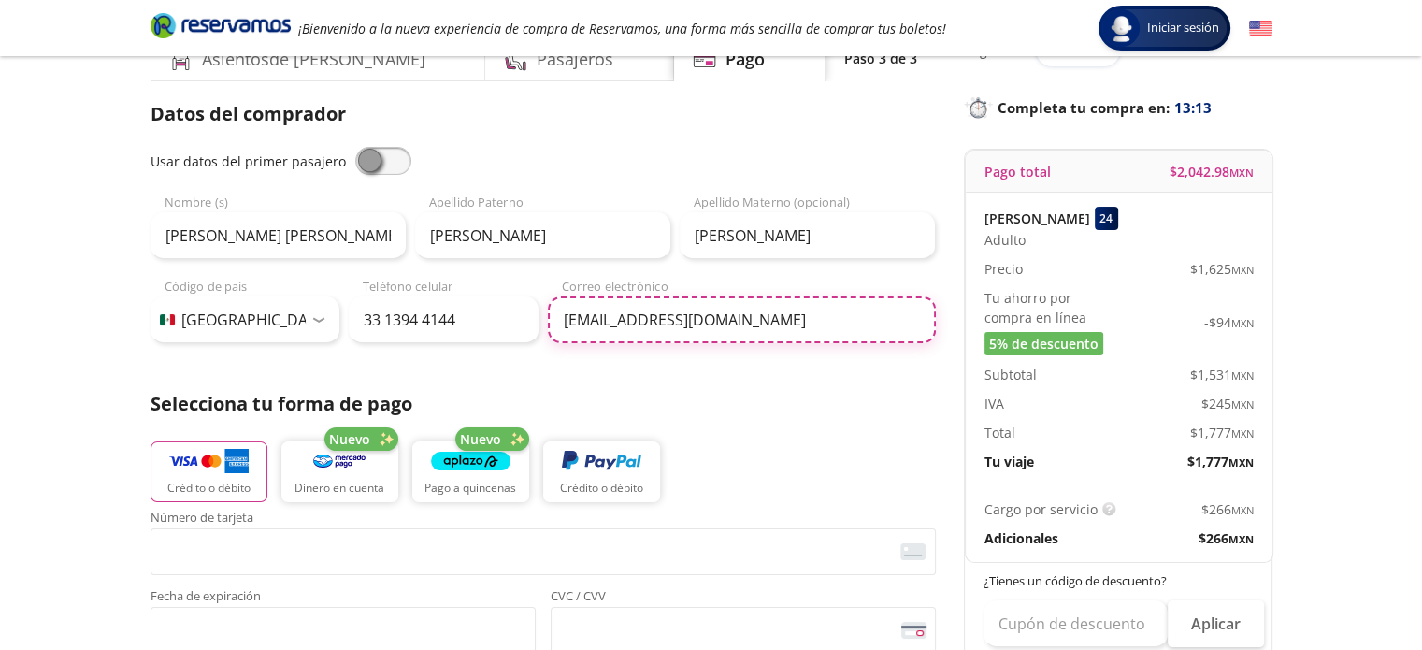
type input "[EMAIL_ADDRESS][DOMAIN_NAME]"
click at [221, 473] on img "button" at bounding box center [208, 462] width 79 height 28
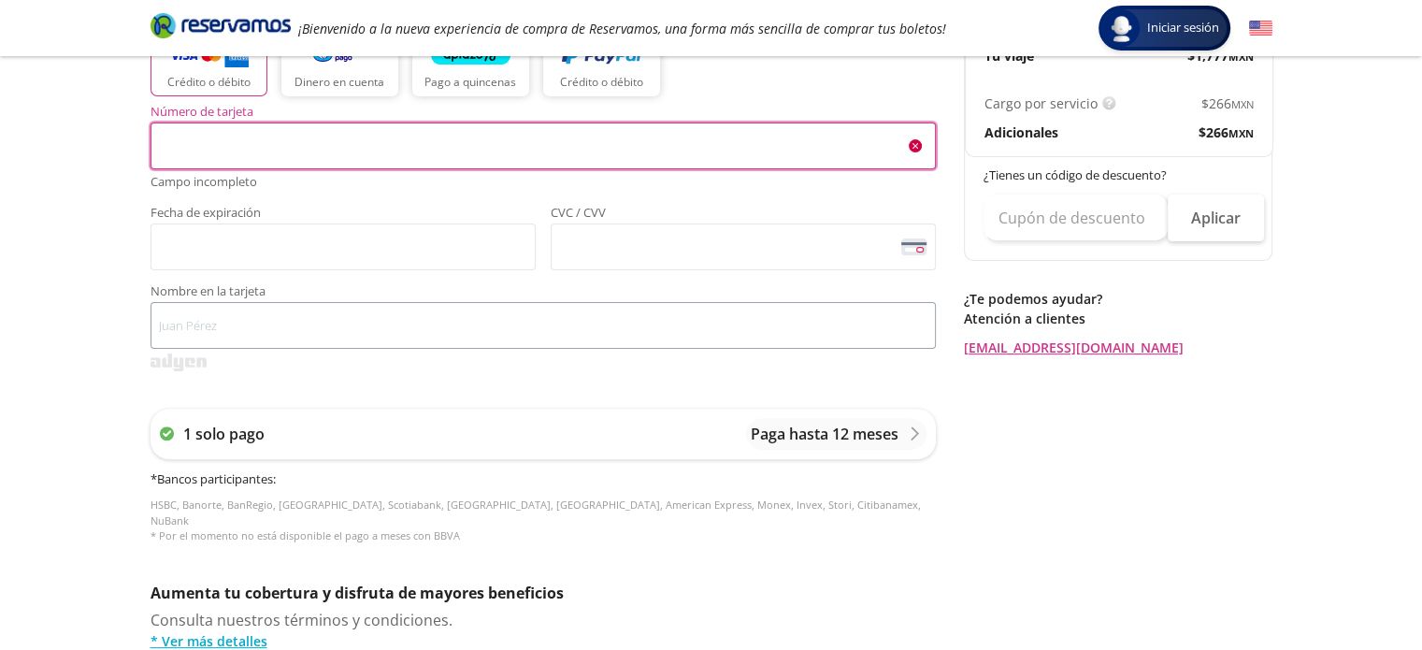
scroll to position [406, 0]
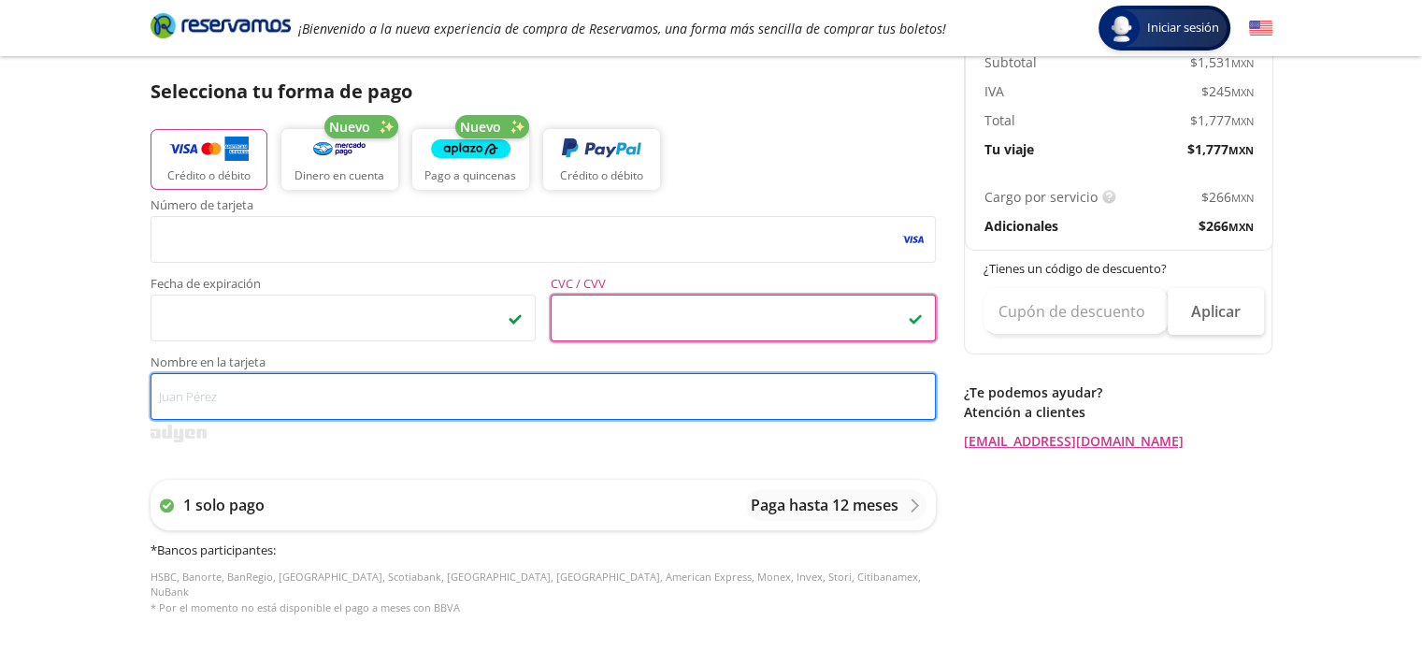
click at [214, 410] on input "Nombre en la tarjeta" at bounding box center [542, 396] width 785 height 47
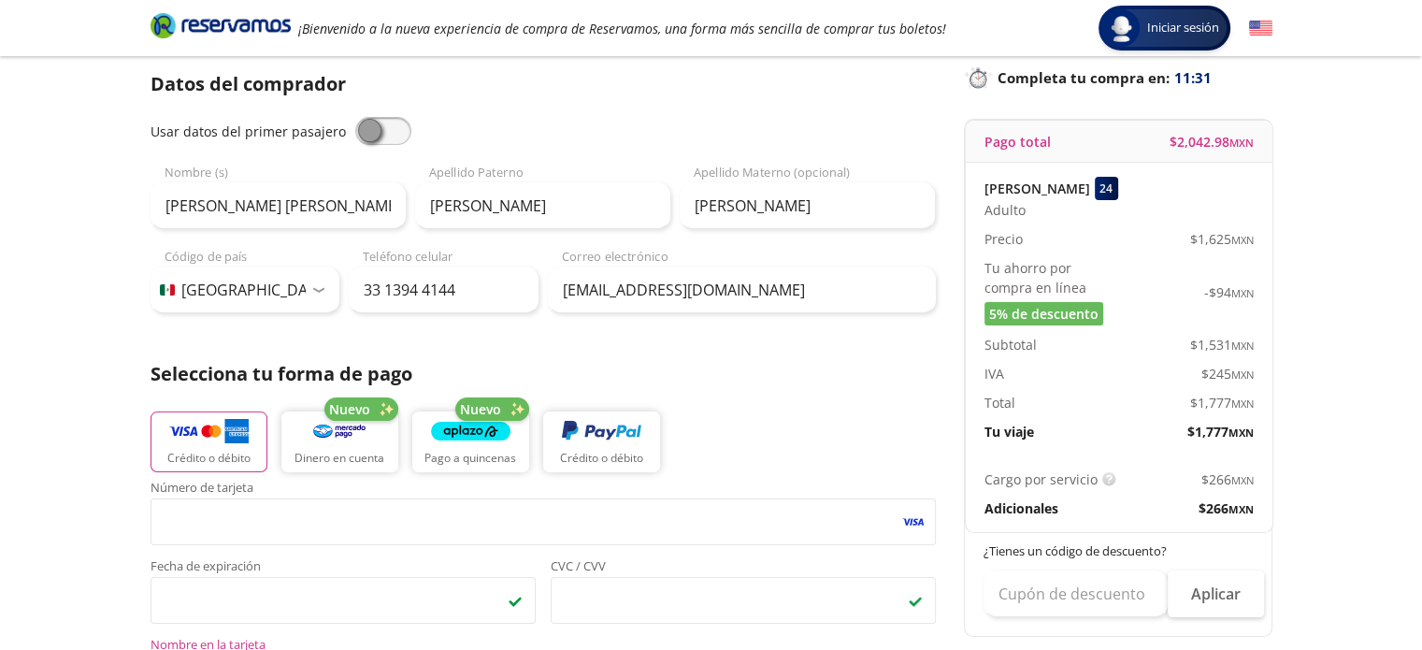
scroll to position [32, 0]
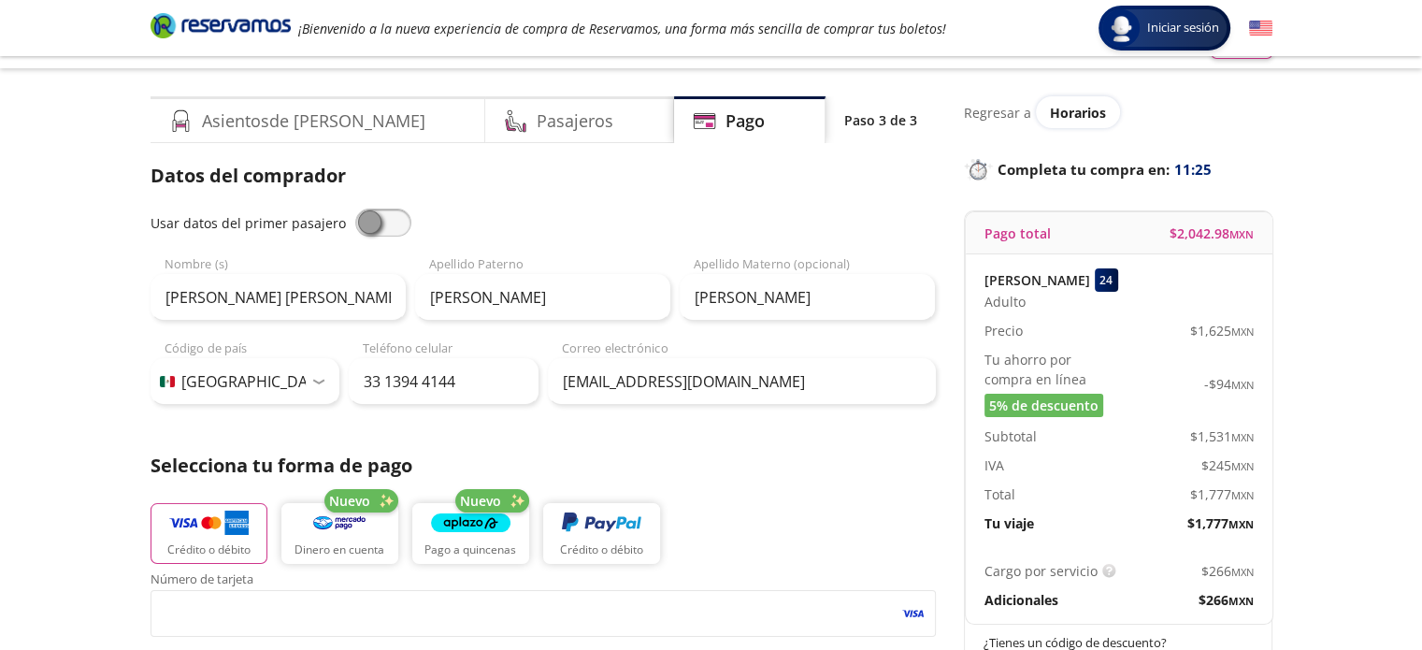
type input "[PERSON_NAME] [PERSON_NAME]"
click at [304, 300] on input "[PERSON_NAME] [PERSON_NAME]" at bounding box center [277, 297] width 255 height 47
click at [536, 124] on h4 "Pasajeros" at bounding box center [574, 120] width 77 height 25
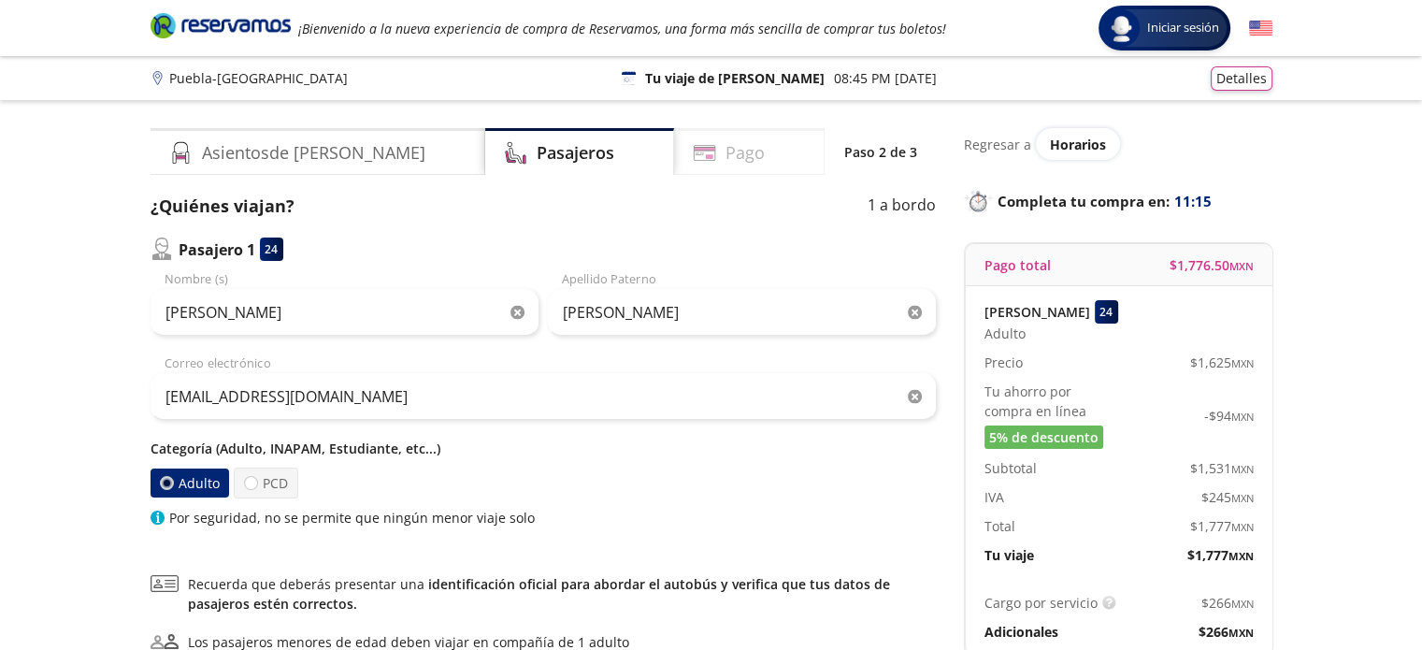
click at [725, 164] on h4 "Pago" at bounding box center [744, 152] width 39 height 25
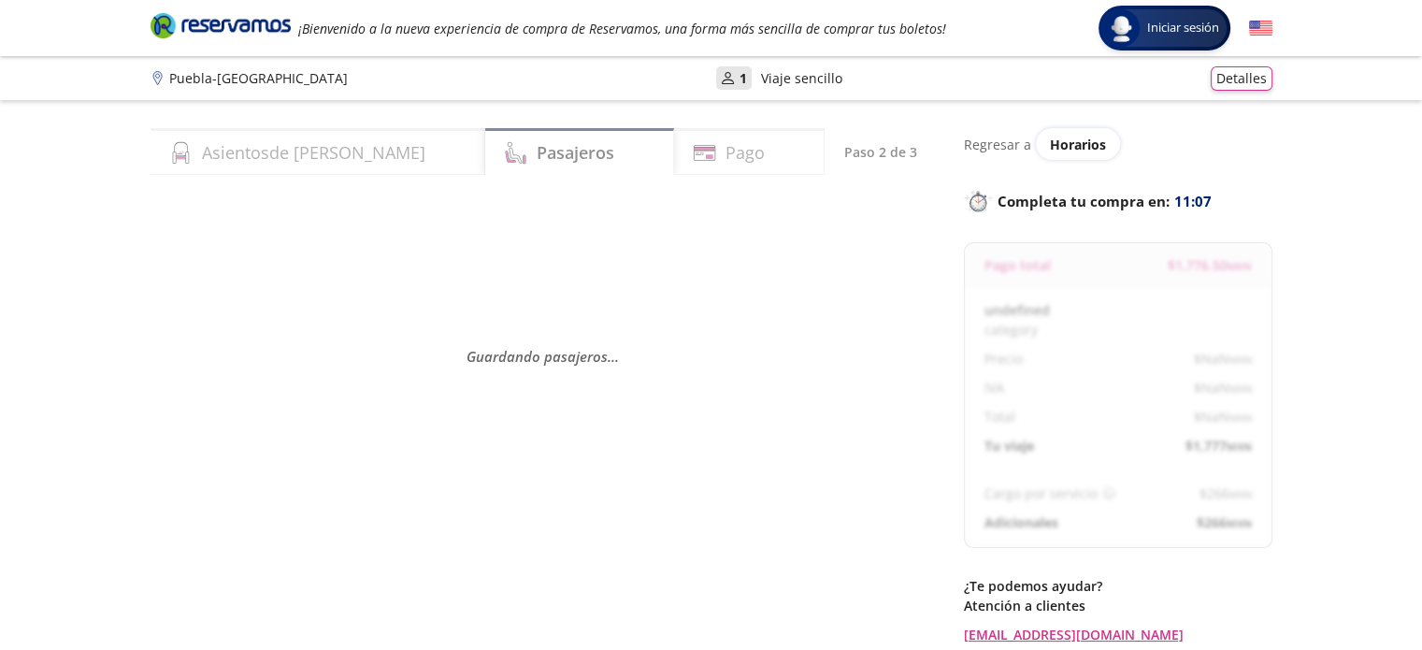
select select "MX"
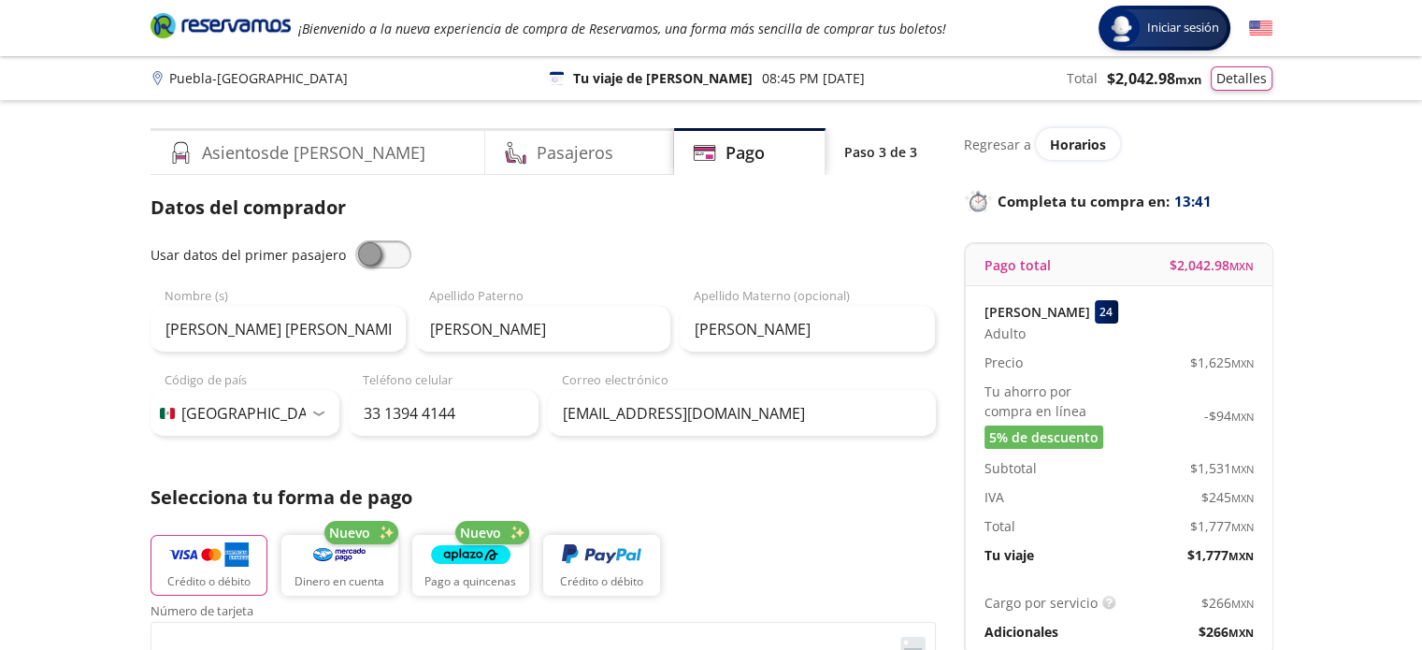
click at [385, 258] on span at bounding box center [383, 254] width 56 height 28
click at [355, 240] on input "checkbox" at bounding box center [355, 240] width 0 height 0
type input "[PERSON_NAME]"
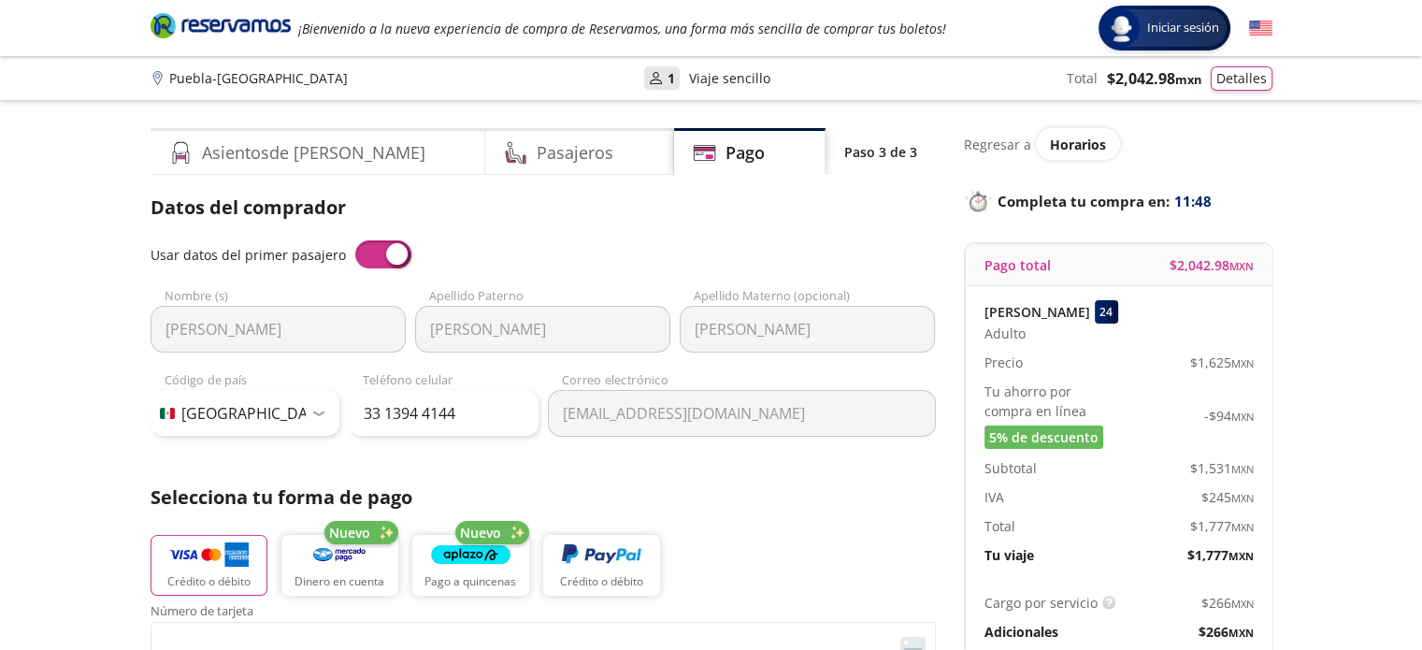
click at [1255, 36] on img at bounding box center [1260, 28] width 23 height 23
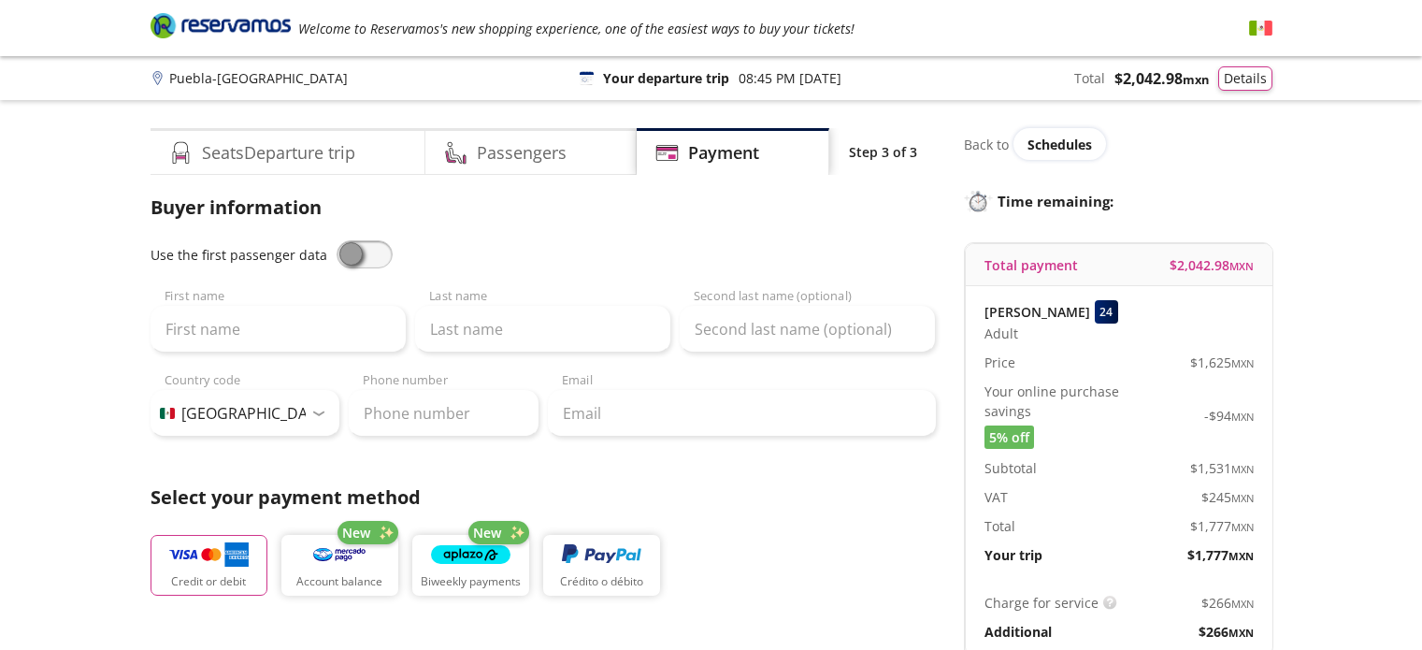
select select "MX"
click at [1264, 33] on img at bounding box center [1260, 28] width 23 height 23
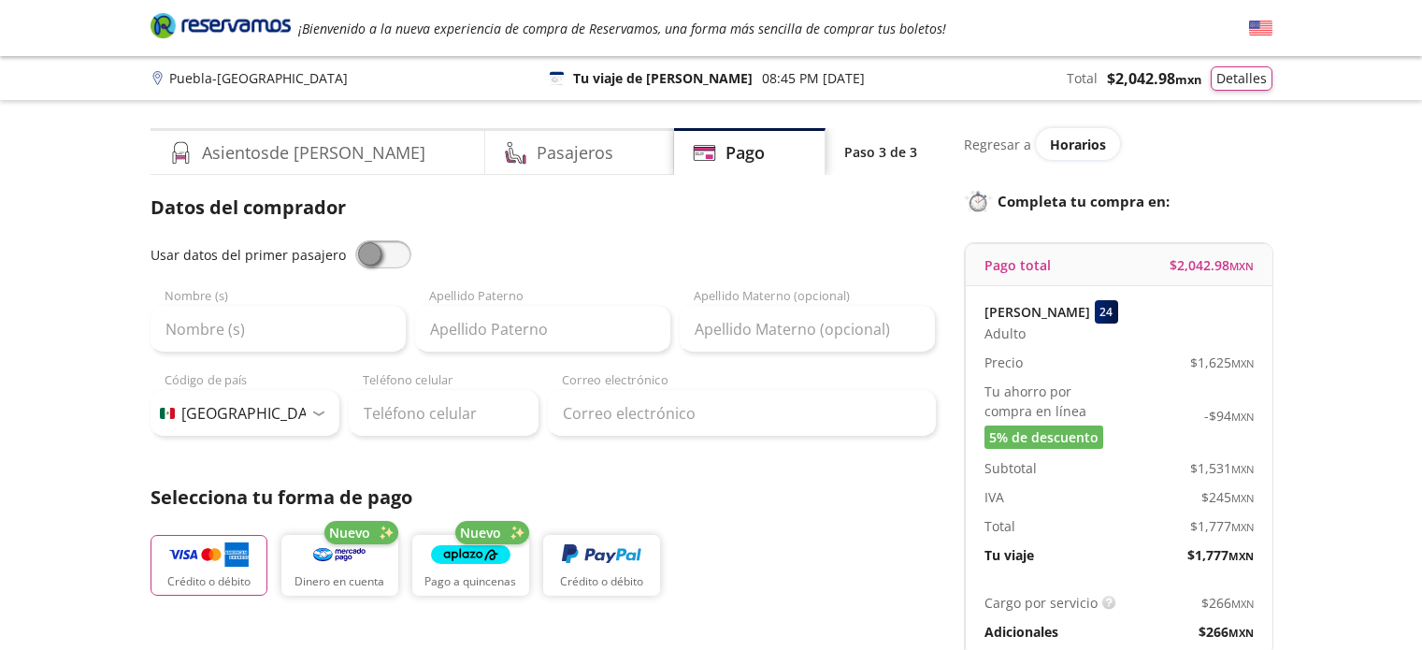
select select "MX"
click at [381, 264] on span at bounding box center [383, 254] width 56 height 28
click at [355, 240] on input "checkbox" at bounding box center [355, 240] width 0 height 0
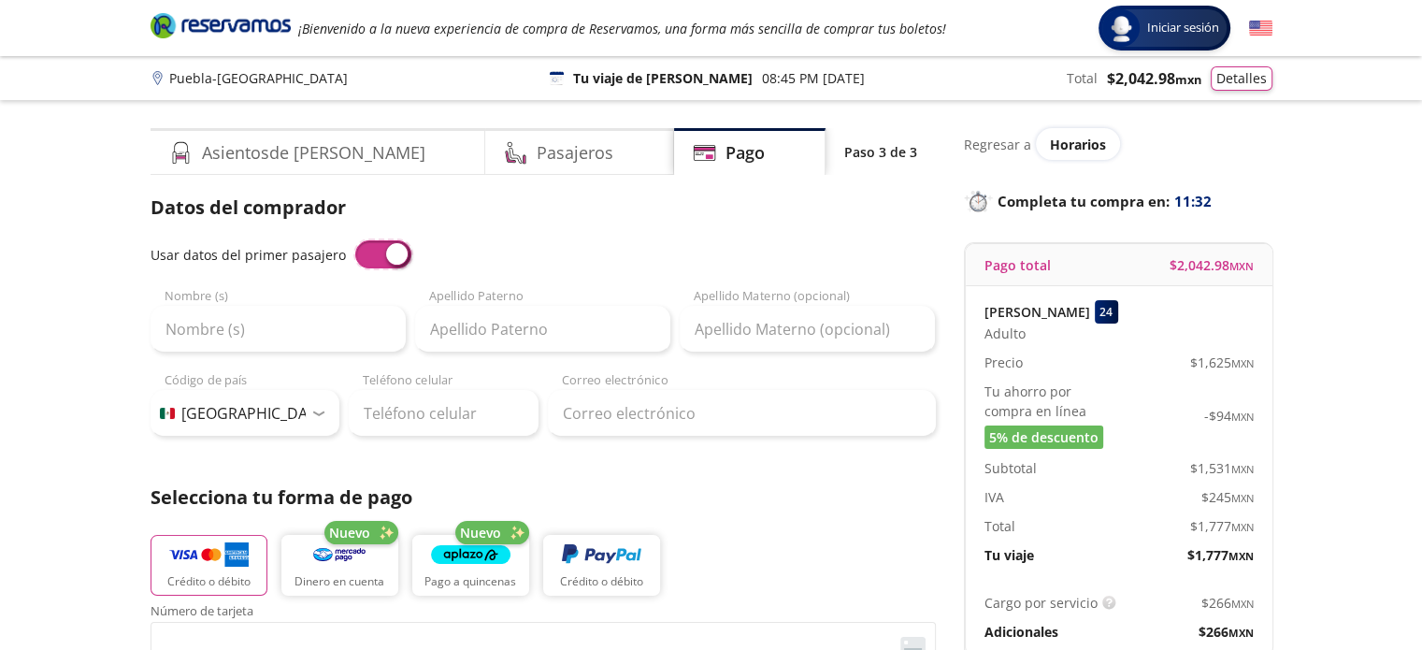
type input "[PERSON_NAME]"
type input "[EMAIL_ADDRESS][DOMAIN_NAME]"
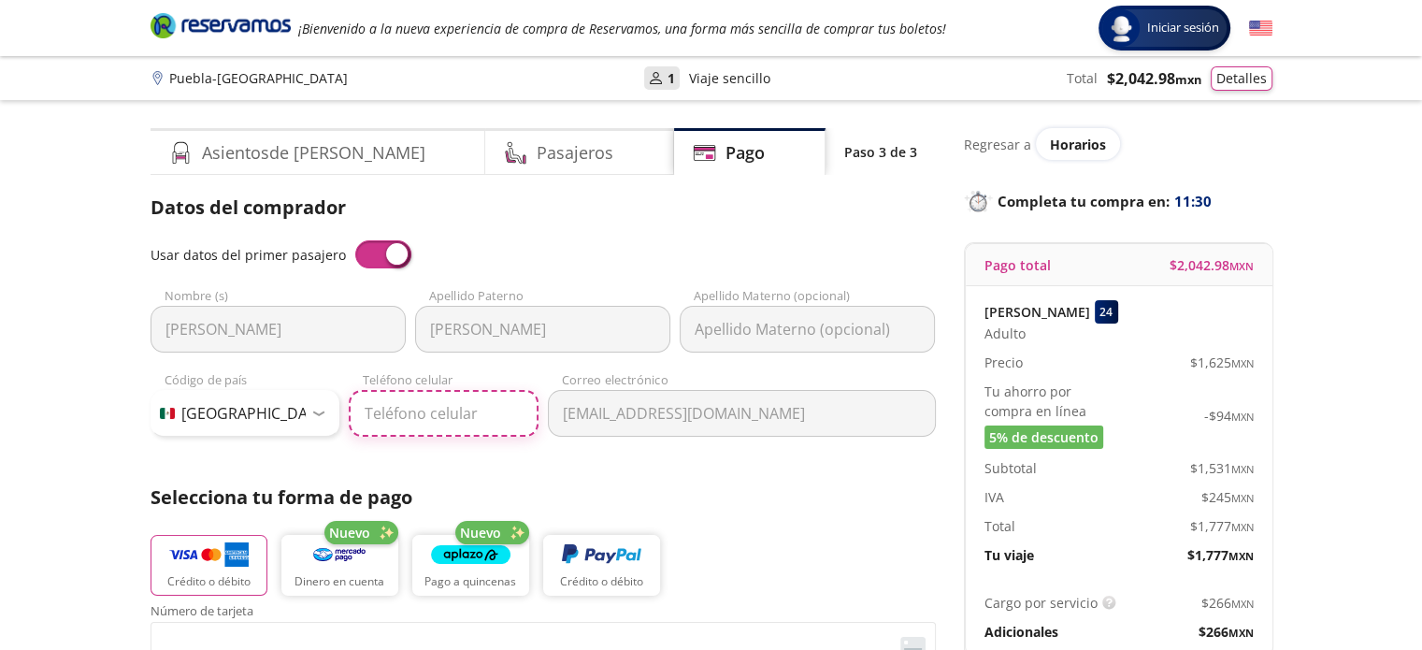
click at [434, 419] on input "Teléfono celular" at bounding box center [444, 413] width 190 height 47
type input "33 1394 4144"
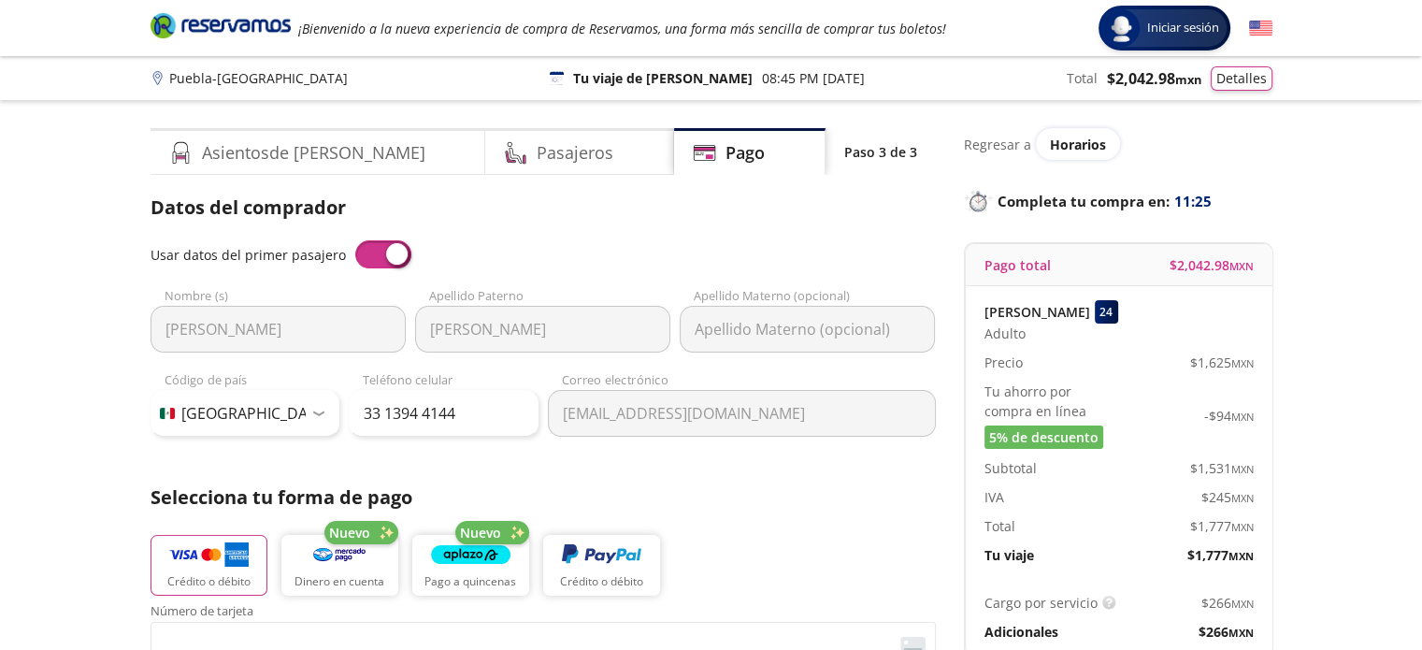
click at [898, 525] on div "Crédito o débito Nuevo Dinero en cuenta Nuevo Pago a quincenas Crédito o débito" at bounding box center [542, 563] width 785 height 84
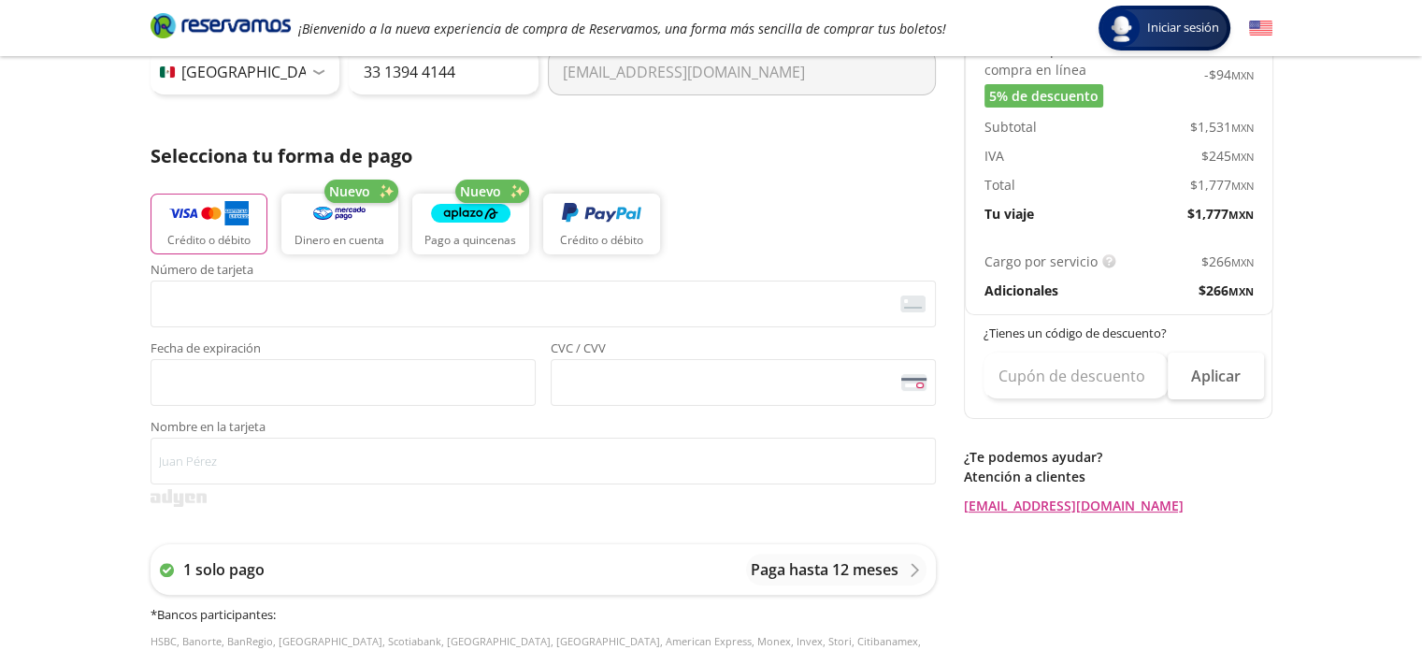
scroll to position [374, 0]
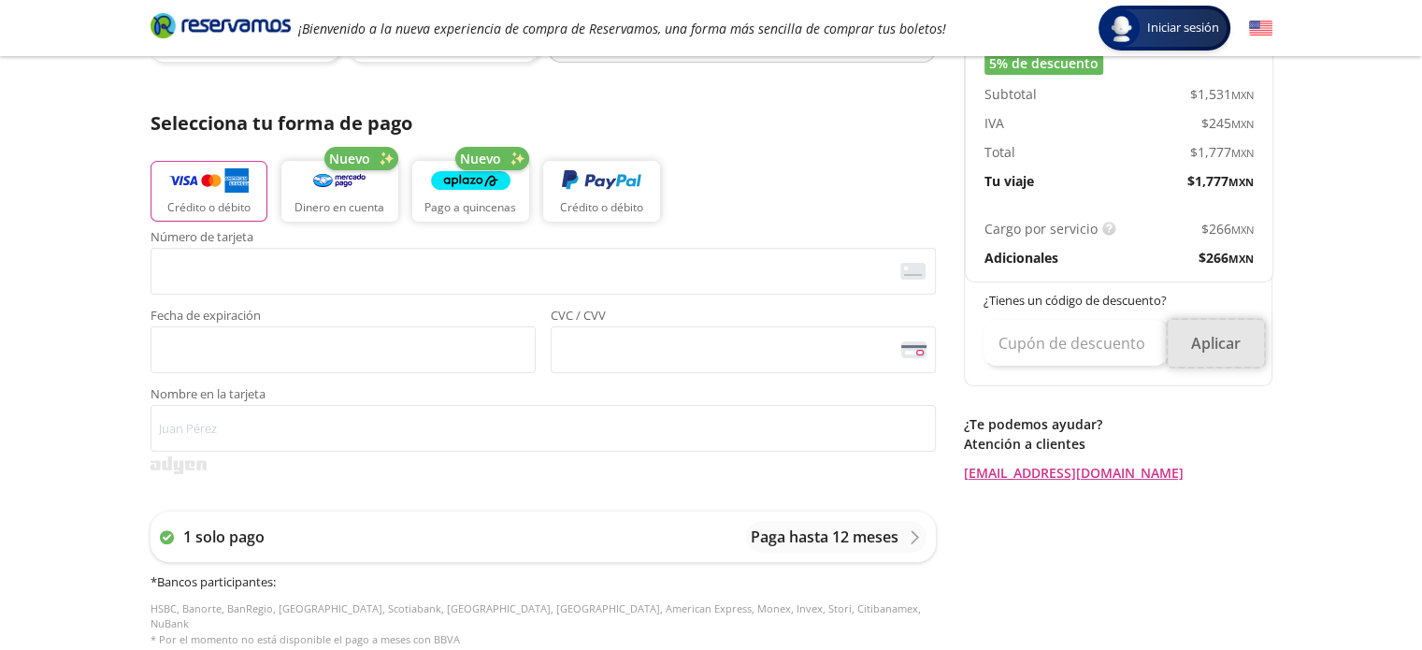
click at [1227, 350] on button "Aplicar" at bounding box center [1215, 343] width 96 height 47
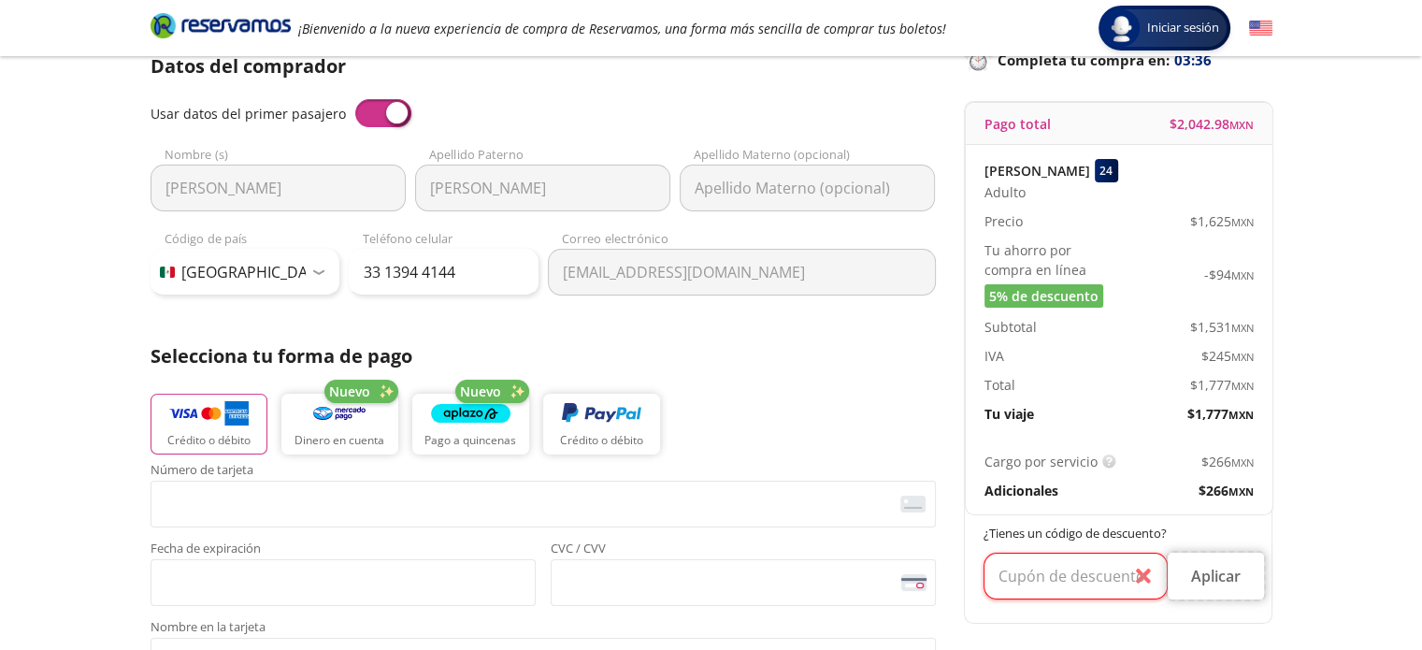
scroll to position [322, 0]
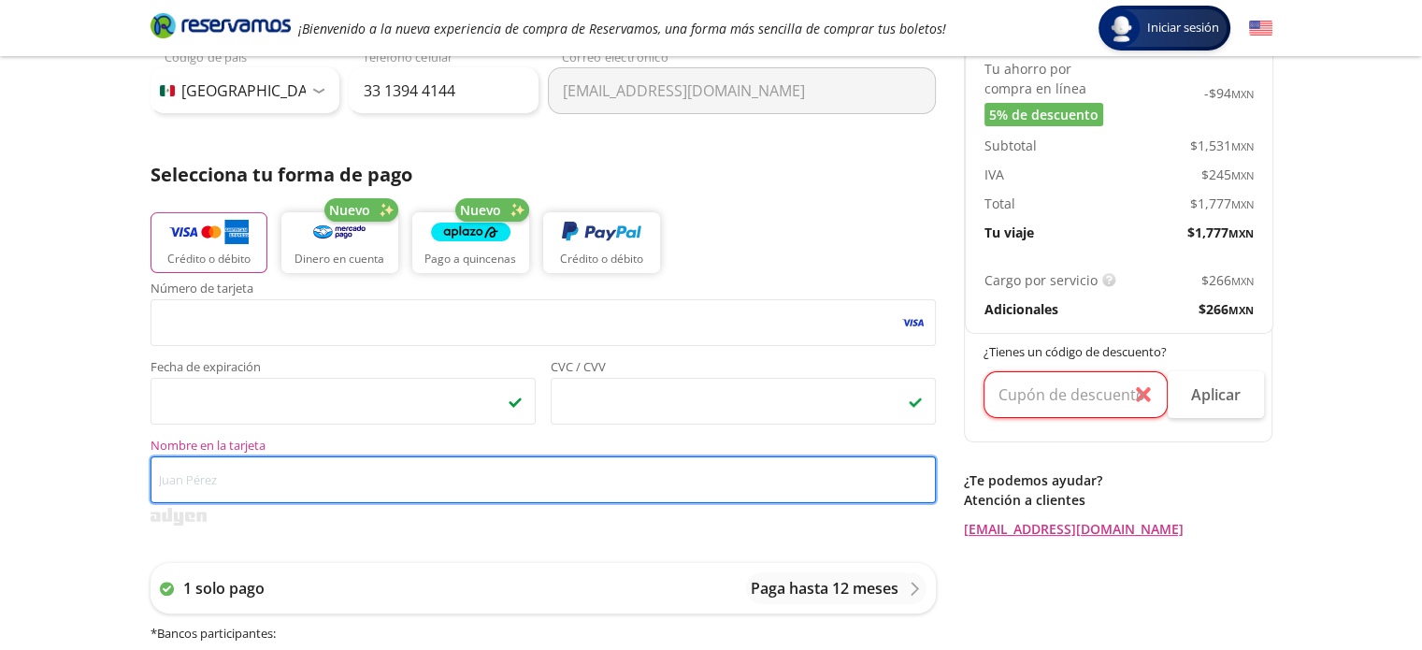
click at [323, 476] on input "Nombre en la tarjeta" at bounding box center [542, 479] width 785 height 47
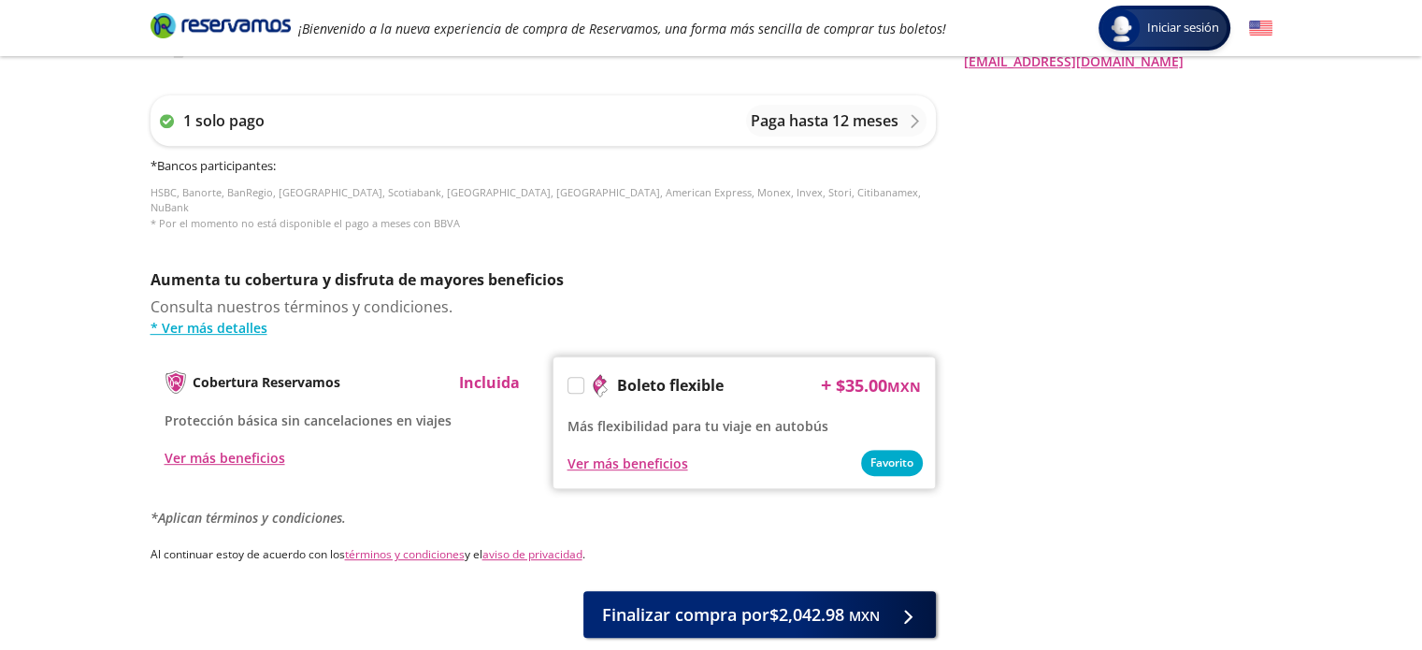
scroll to position [883, 0]
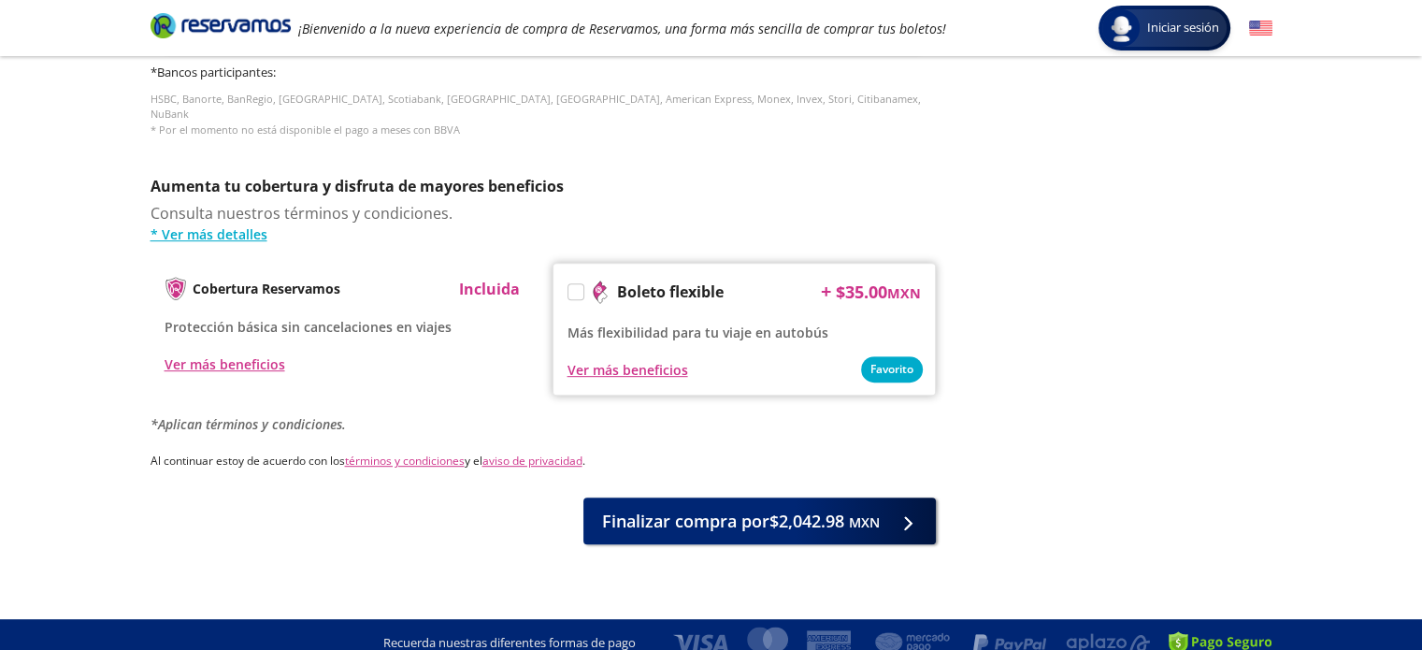
type input "[PERSON_NAME] [PERSON_NAME]"
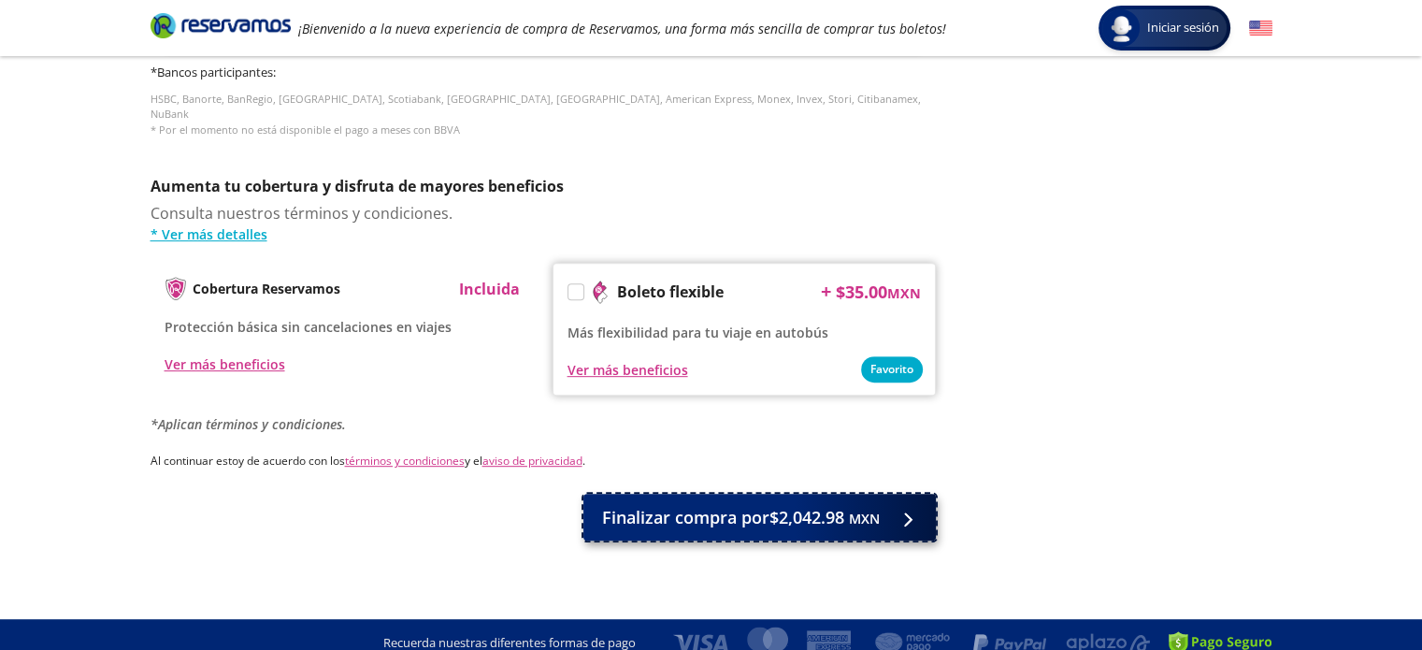
click at [677, 510] on span "Finalizar compra por $2,042.98 MXN" at bounding box center [741, 517] width 278 height 25
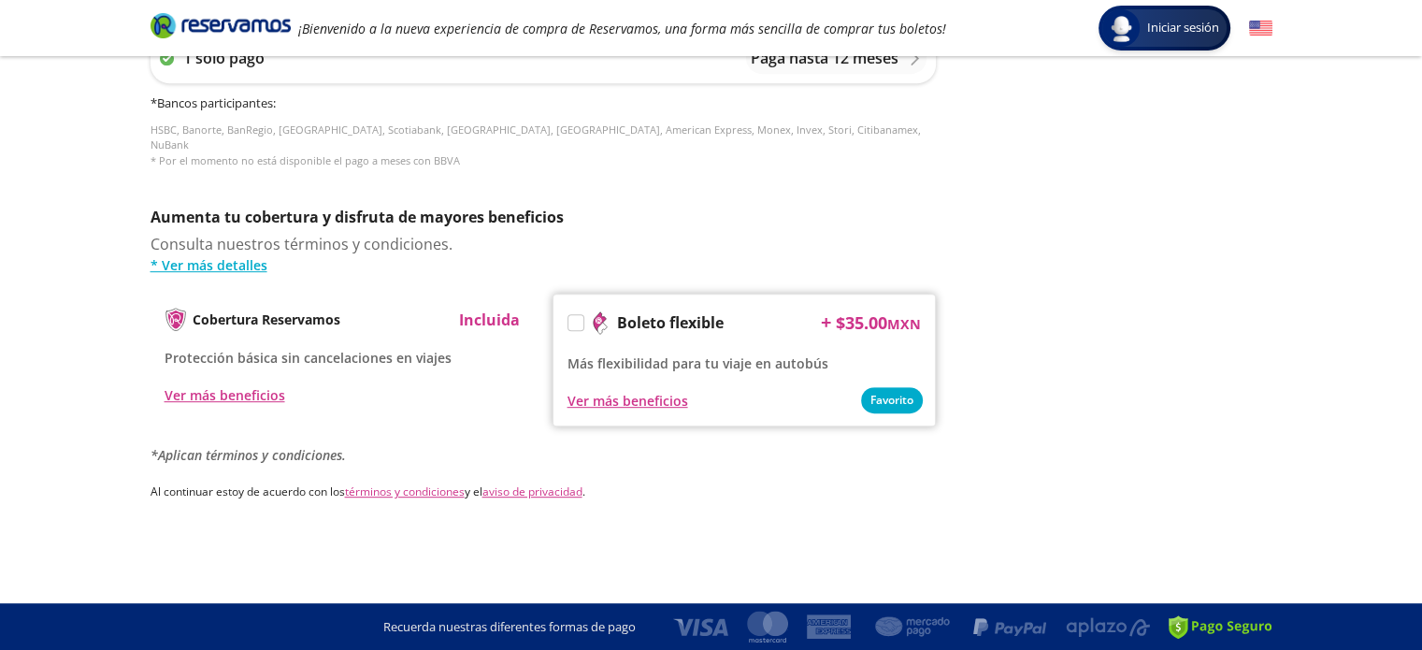
scroll to position [0, 0]
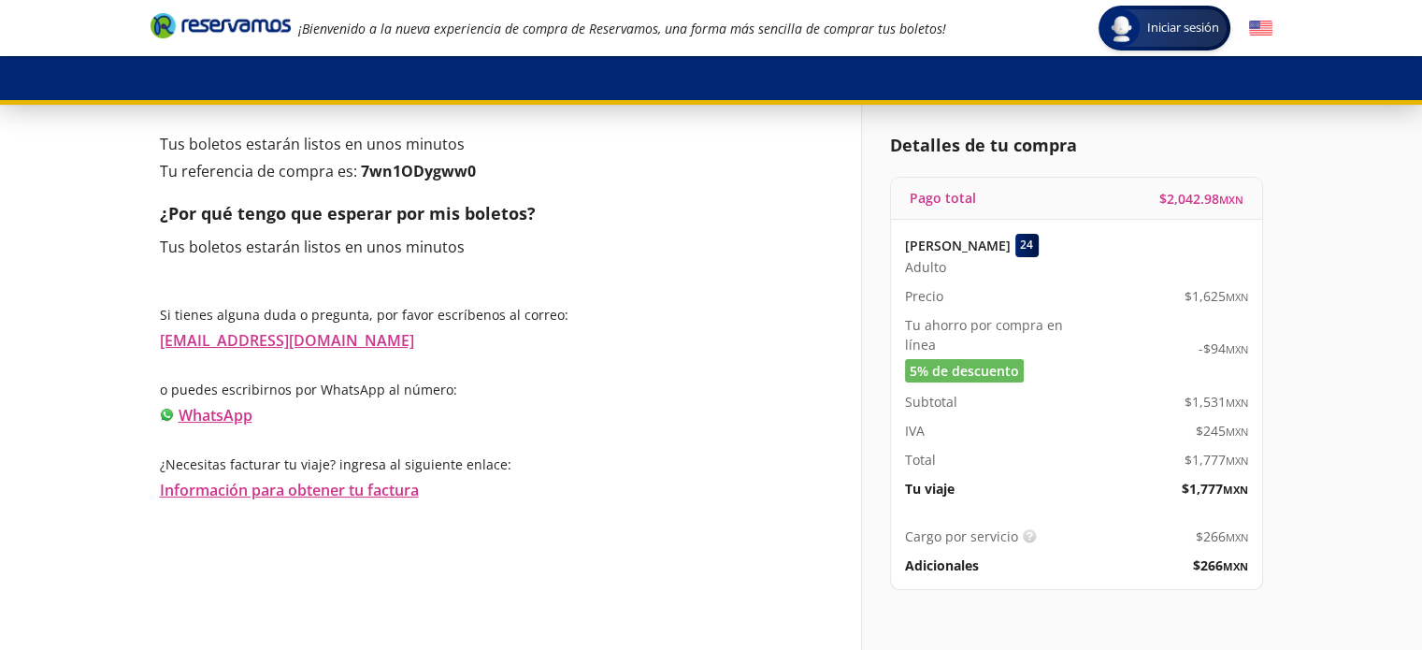
scroll to position [89, 0]
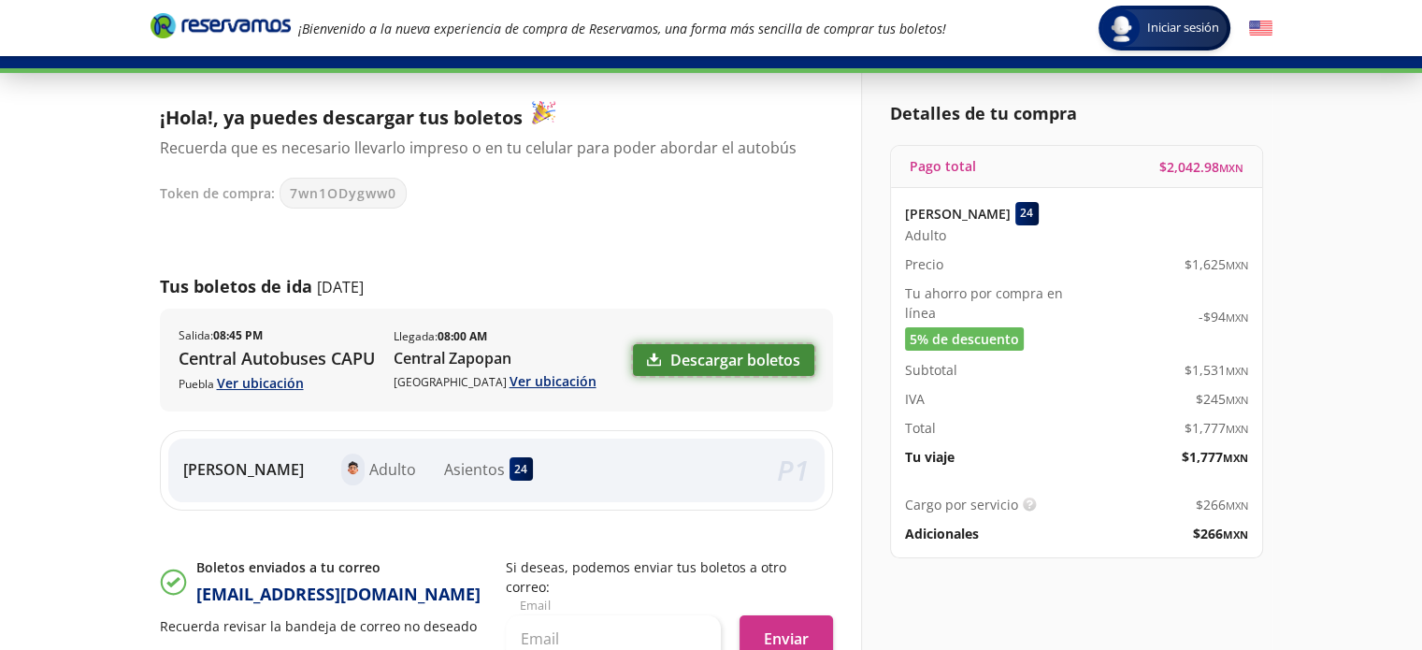
click at [776, 365] on link "Descargar boletos" at bounding box center [723, 360] width 181 height 32
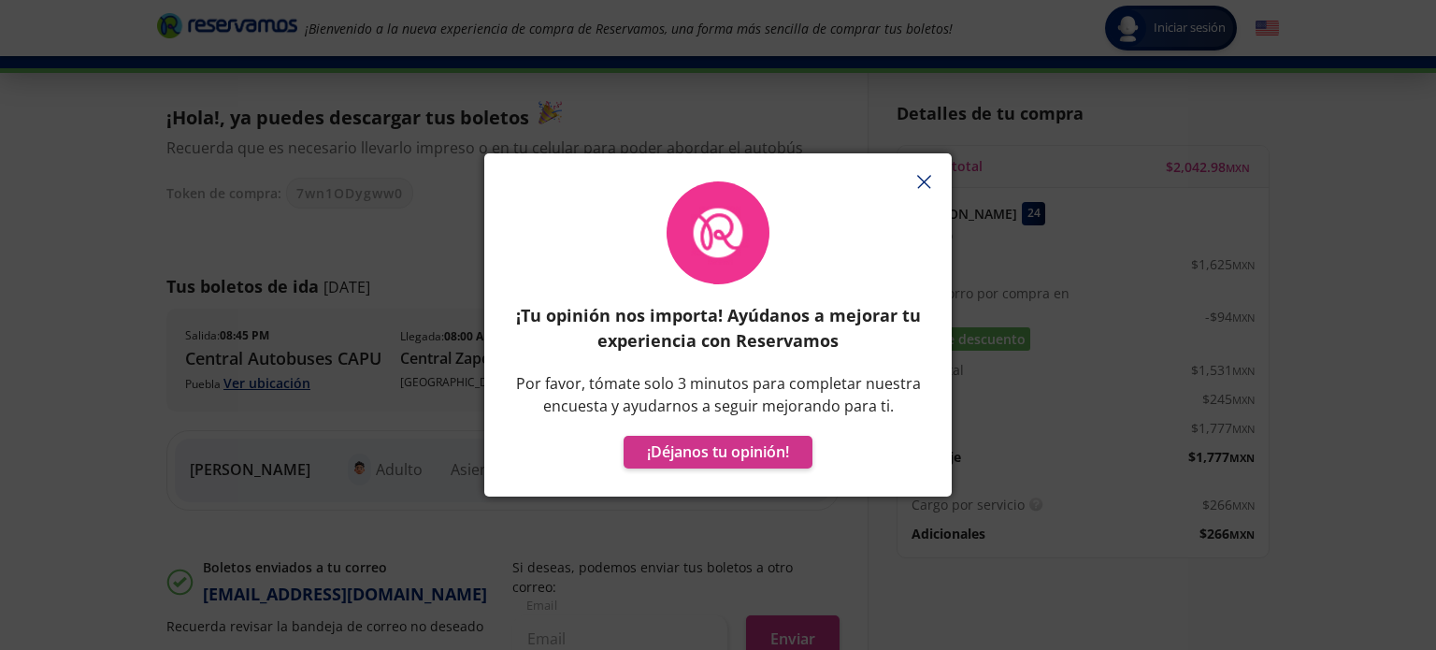
click at [923, 184] on icon "button" at bounding box center [924, 182] width 14 height 14
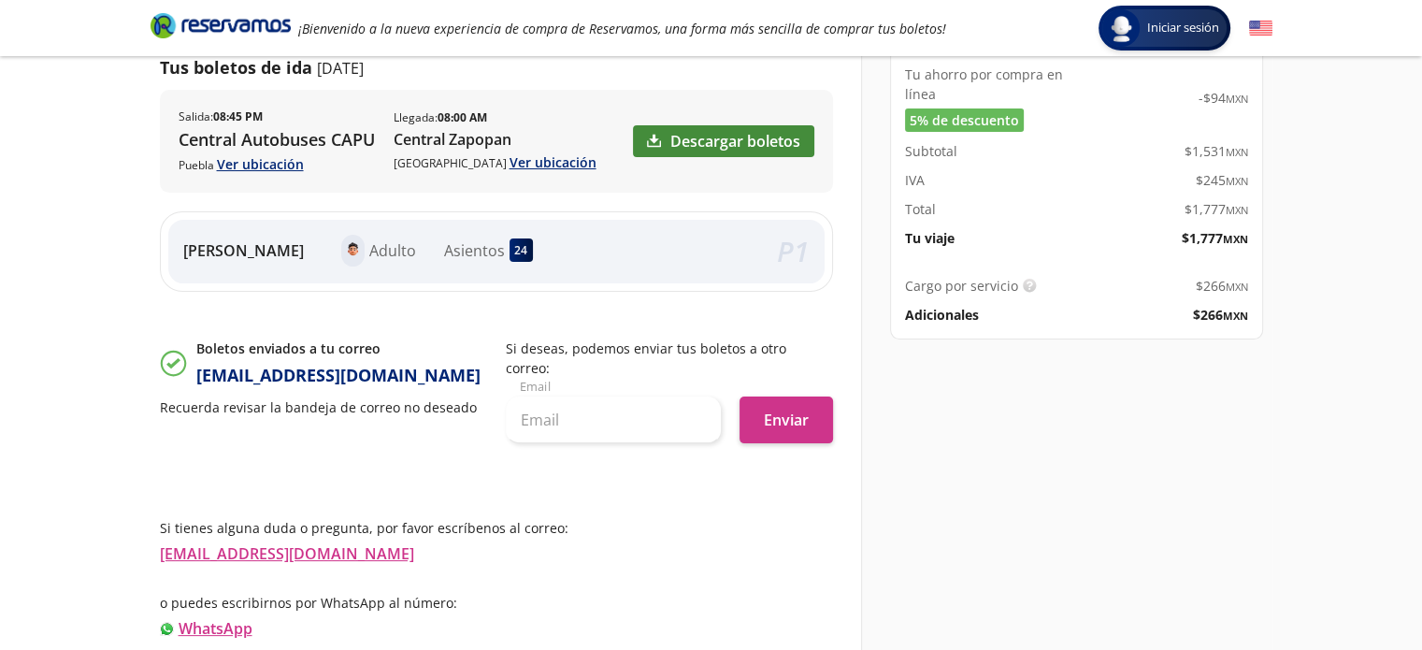
scroll to position [351, 0]
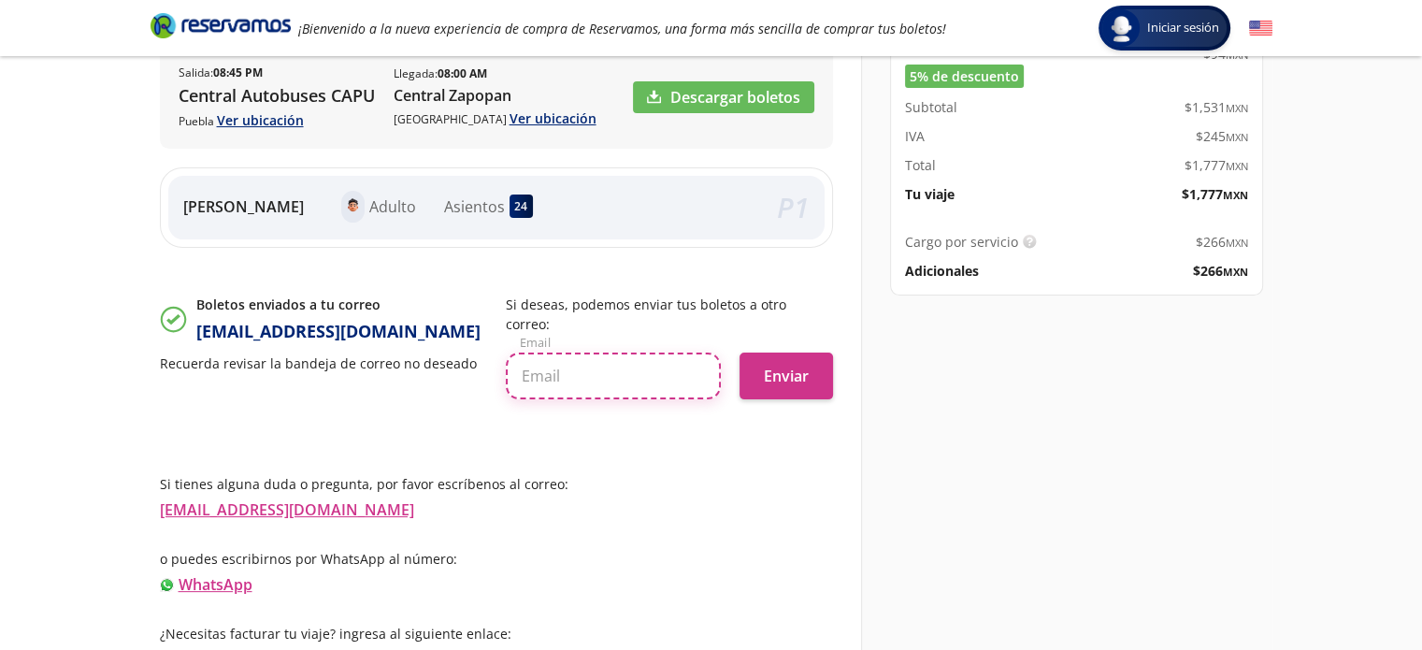
click at [598, 356] on input "text" at bounding box center [613, 375] width 215 height 47
type input "[EMAIL_ADDRESS][DOMAIN_NAME]"
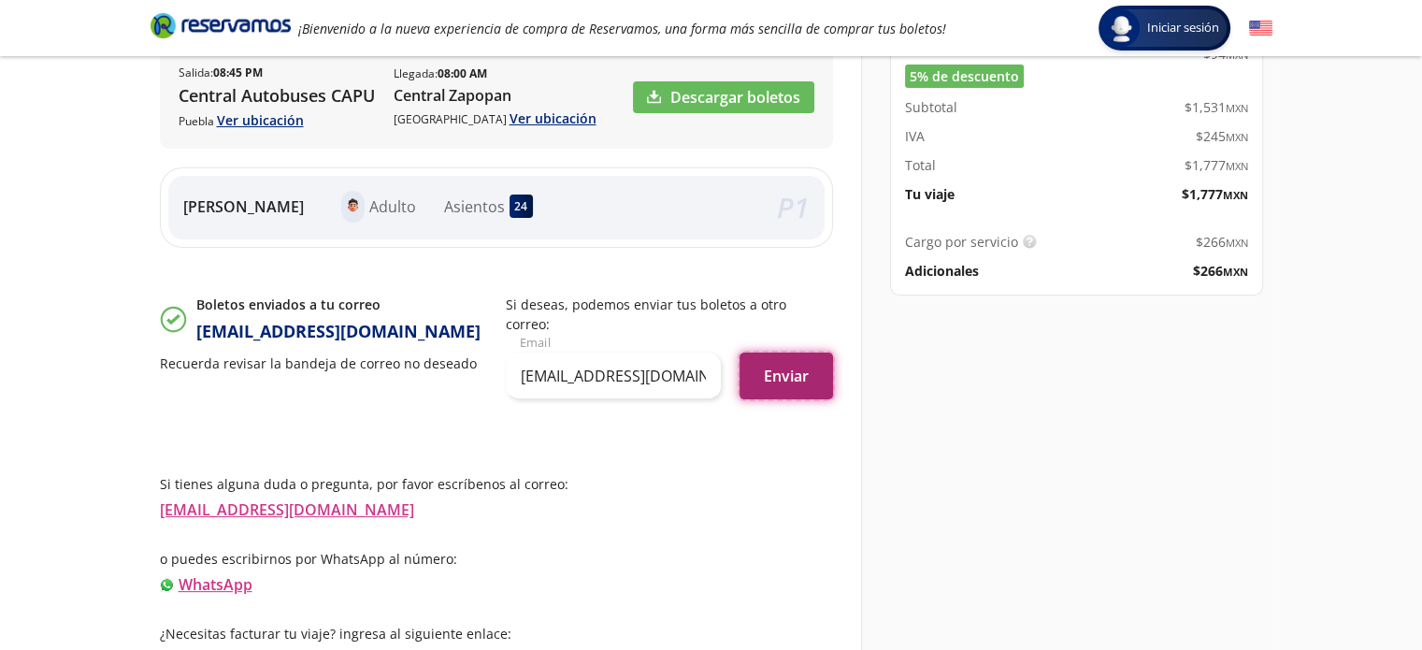
click at [811, 353] on button "Enviar" at bounding box center [785, 375] width 93 height 47
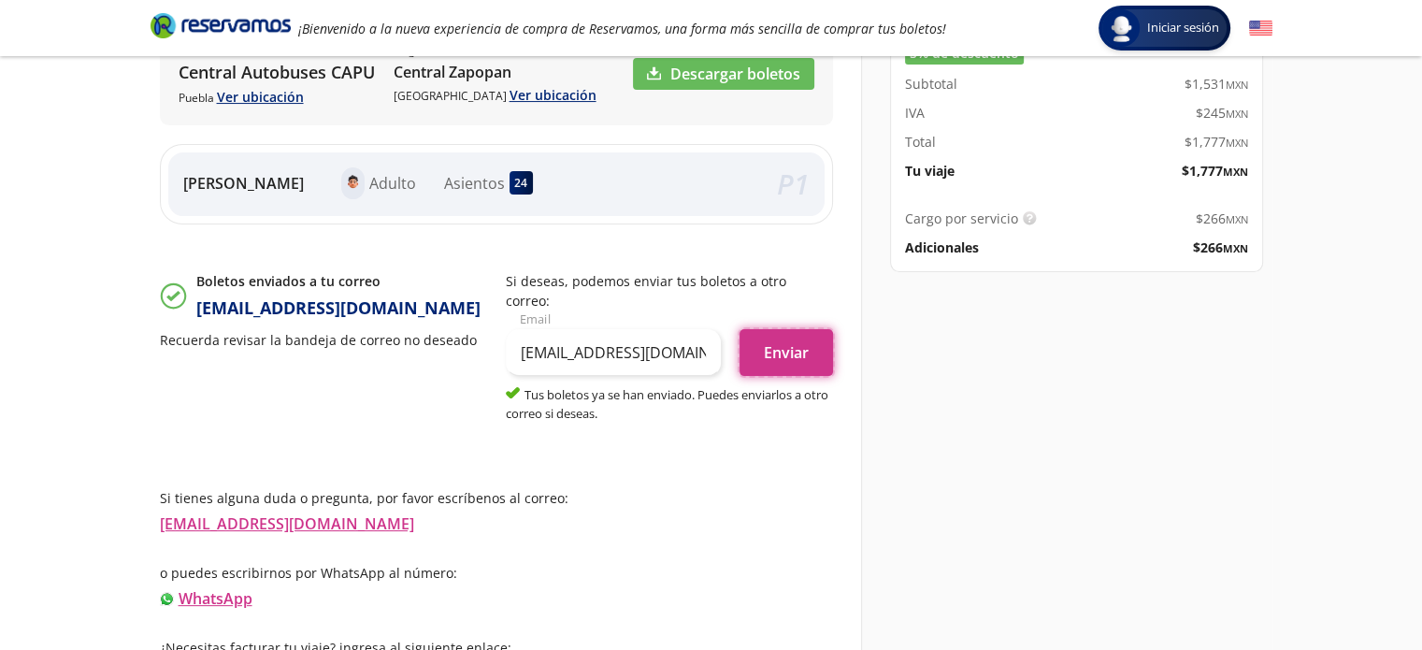
scroll to position [388, 0]
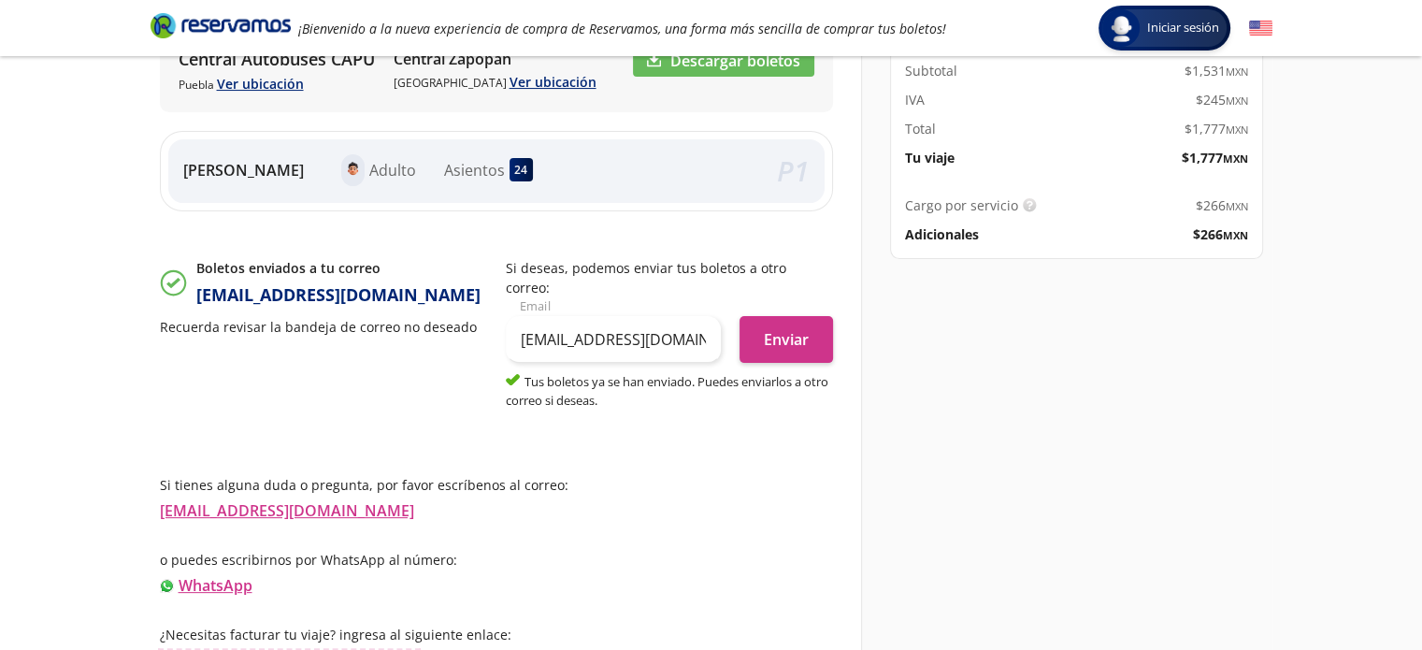
click at [296, 649] on link "Información para obtener tu factura" at bounding box center [289, 660] width 259 height 21
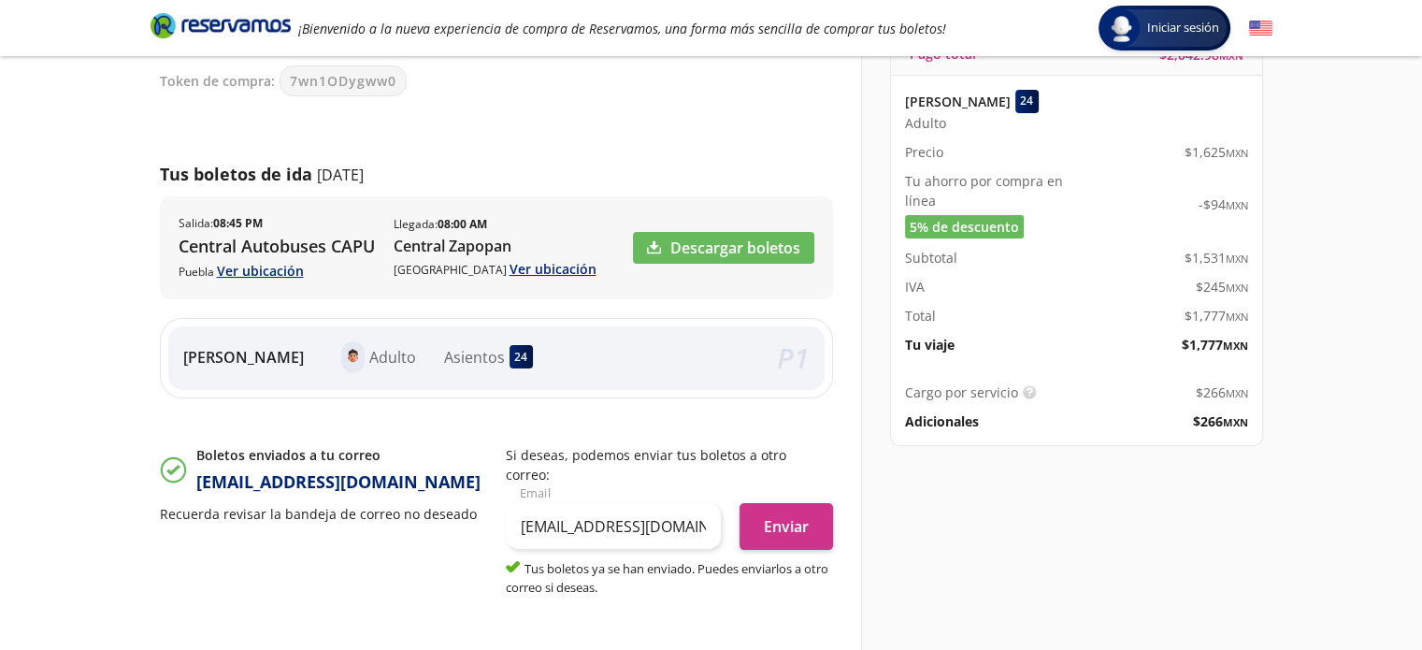
scroll to position [107, 0]
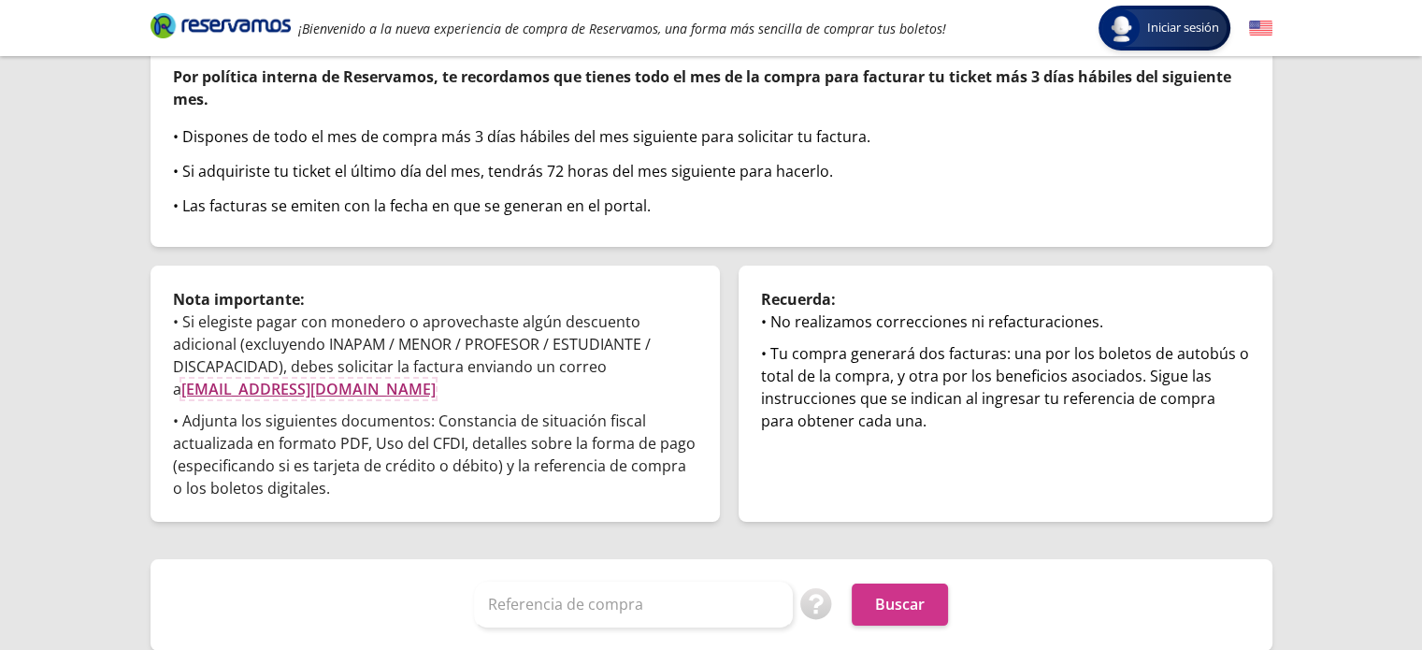
click at [231, 384] on link "facturas@reservamos.mx" at bounding box center [308, 389] width 254 height 21
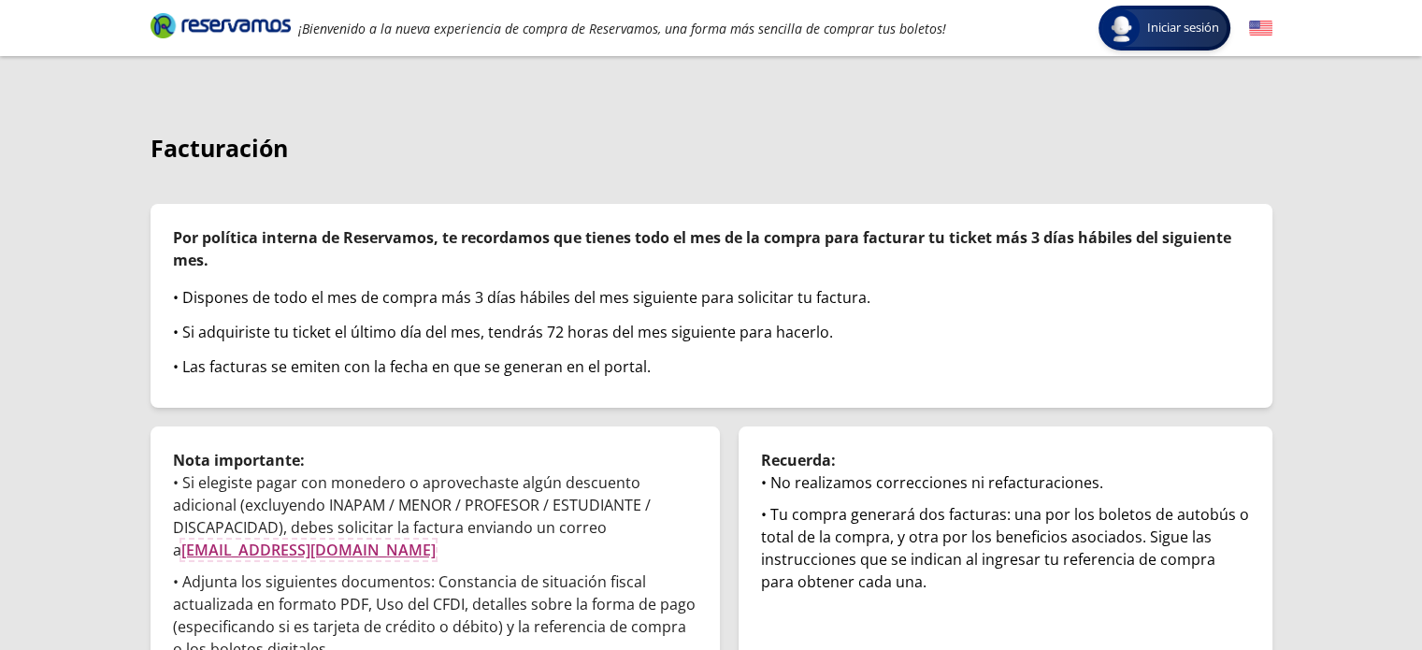
click at [303, 546] on link "facturas@reservamos.mx" at bounding box center [308, 549] width 254 height 21
